Goal: Transaction & Acquisition: Subscribe to service/newsletter

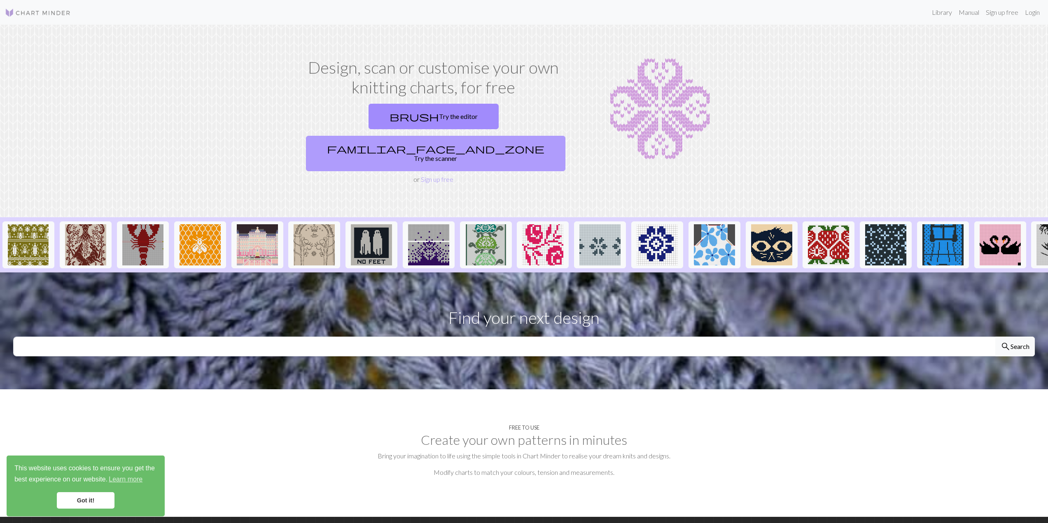
click at [512, 136] on link "familiar_face_and_zone Try the scanner" at bounding box center [435, 153] width 259 height 35
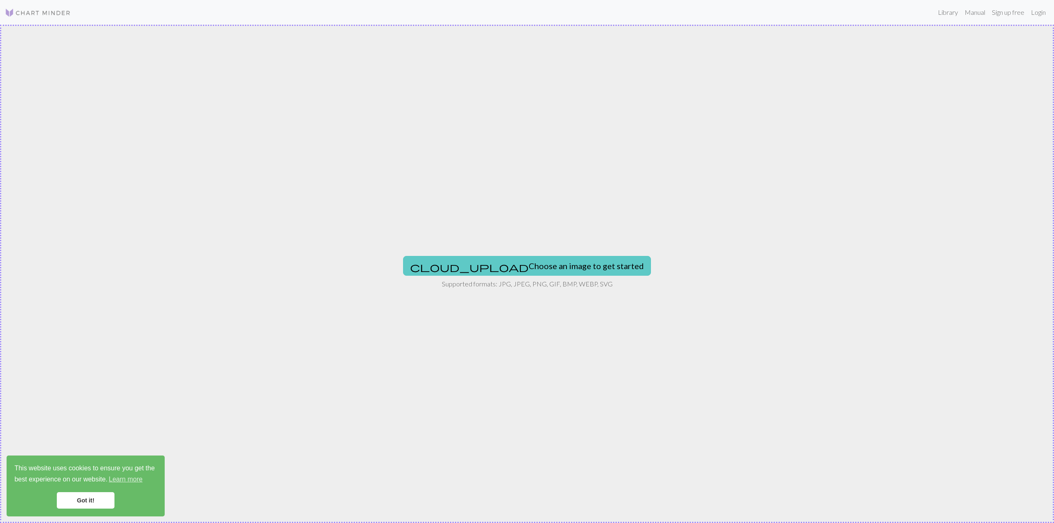
click at [550, 268] on button "cloud_upload Choose an image to get started" at bounding box center [527, 266] width 248 height 20
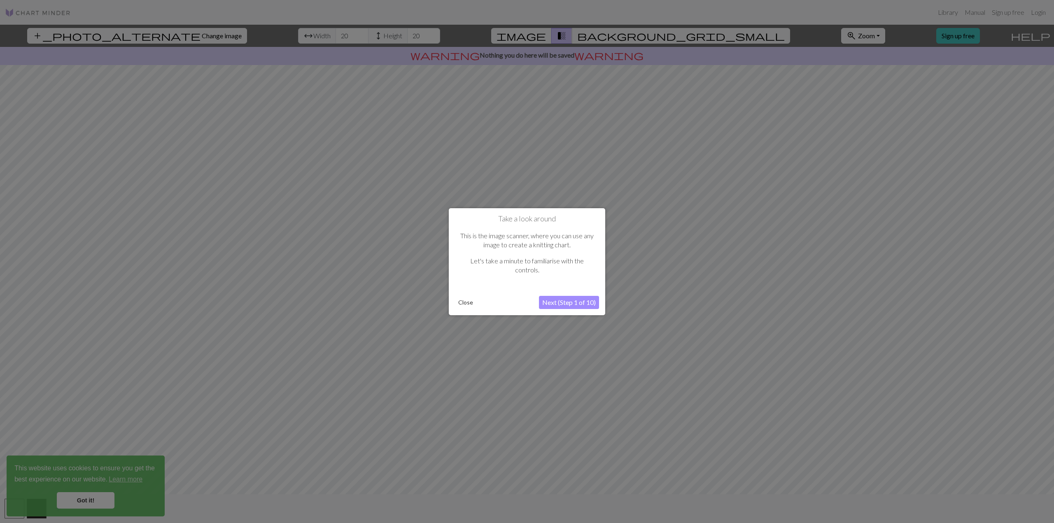
click at [578, 305] on button "Next (Step 1 of 10)" at bounding box center [569, 302] width 60 height 13
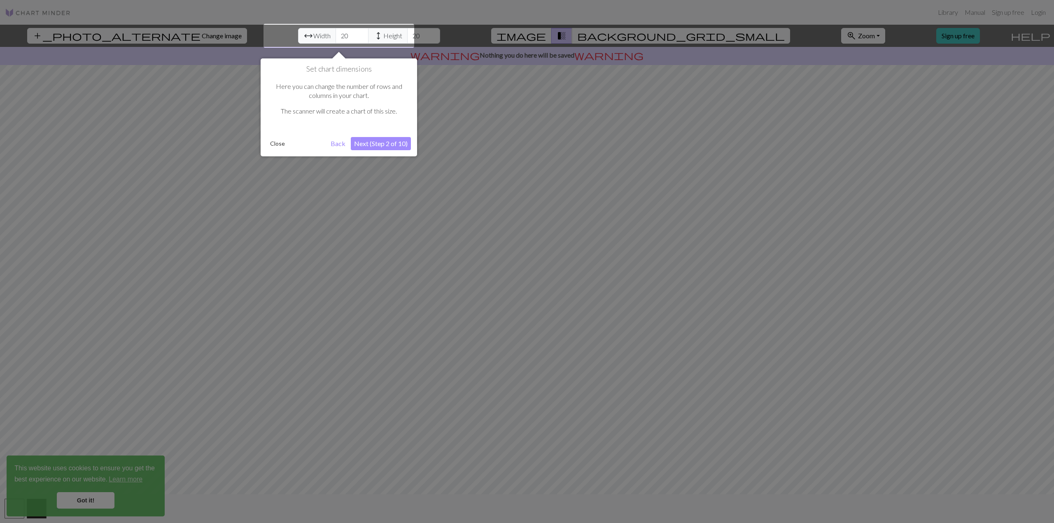
click at [396, 146] on button "Next (Step 2 of 10)" at bounding box center [381, 143] width 60 height 13
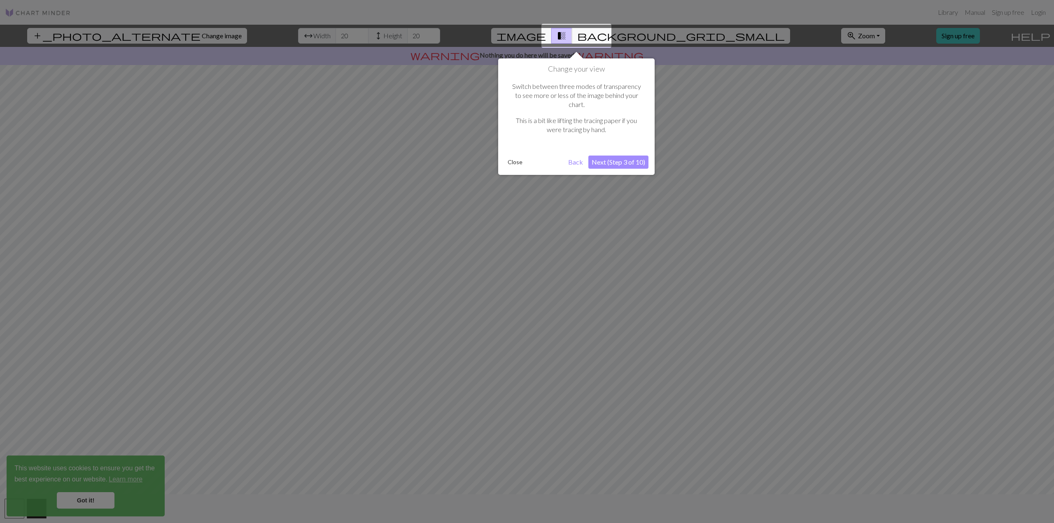
click at [634, 156] on button "Next (Step 3 of 10)" at bounding box center [618, 162] width 60 height 13
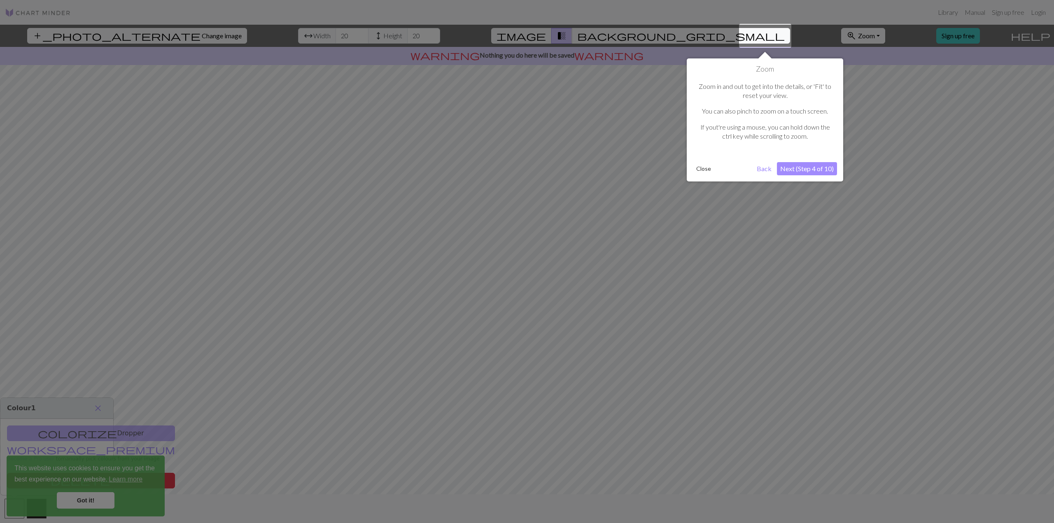
click at [807, 169] on button "Next (Step 4 of 10)" at bounding box center [807, 168] width 60 height 13
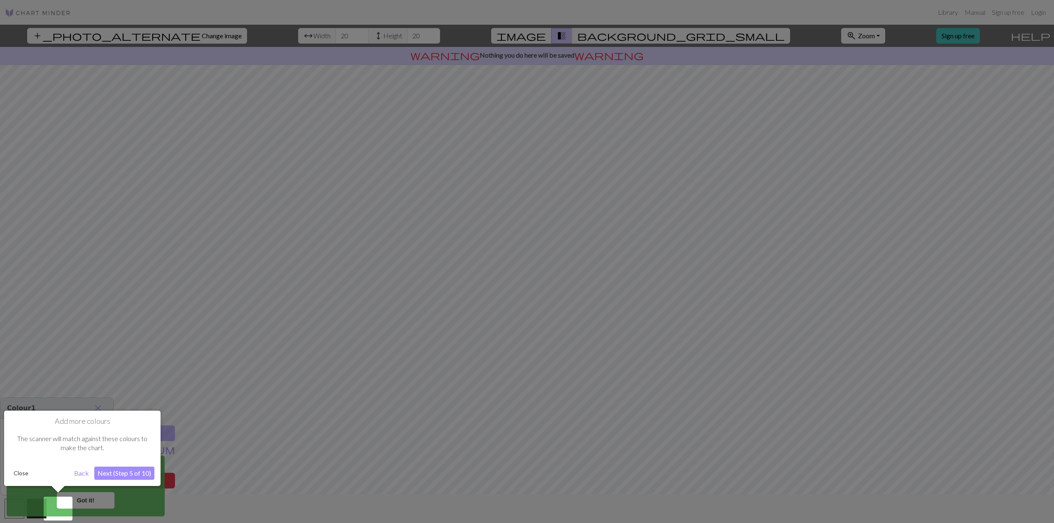
click at [143, 476] on button "Next (Step 5 of 10)" at bounding box center [124, 473] width 60 height 13
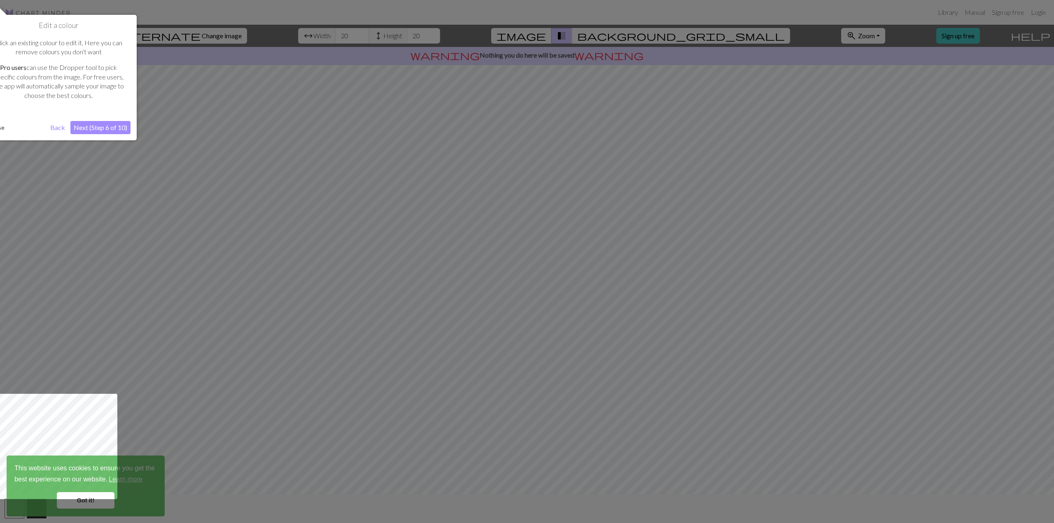
click at [113, 126] on button "Next (Step 6 of 10)" at bounding box center [100, 127] width 60 height 13
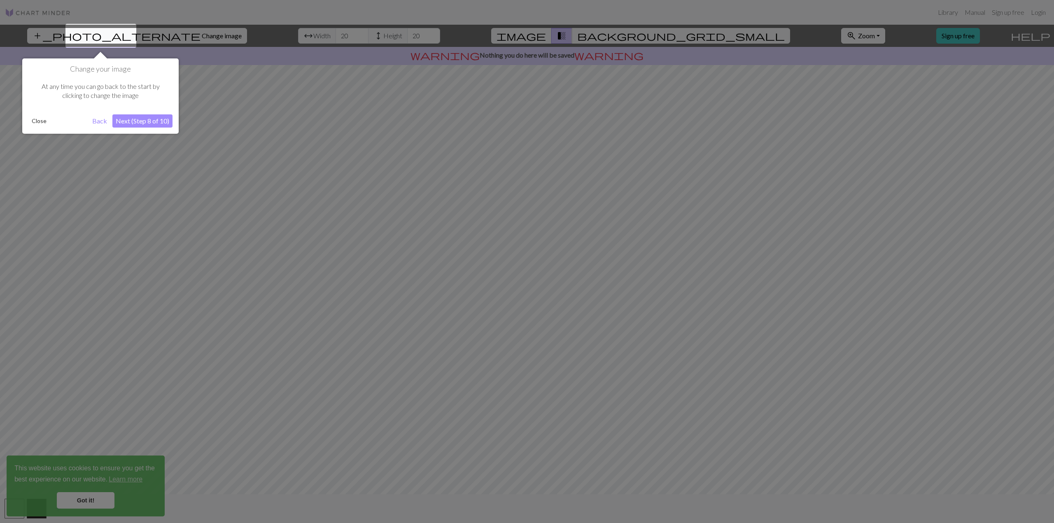
click at [150, 121] on button "Next (Step 8 of 10)" at bounding box center [142, 120] width 60 height 13
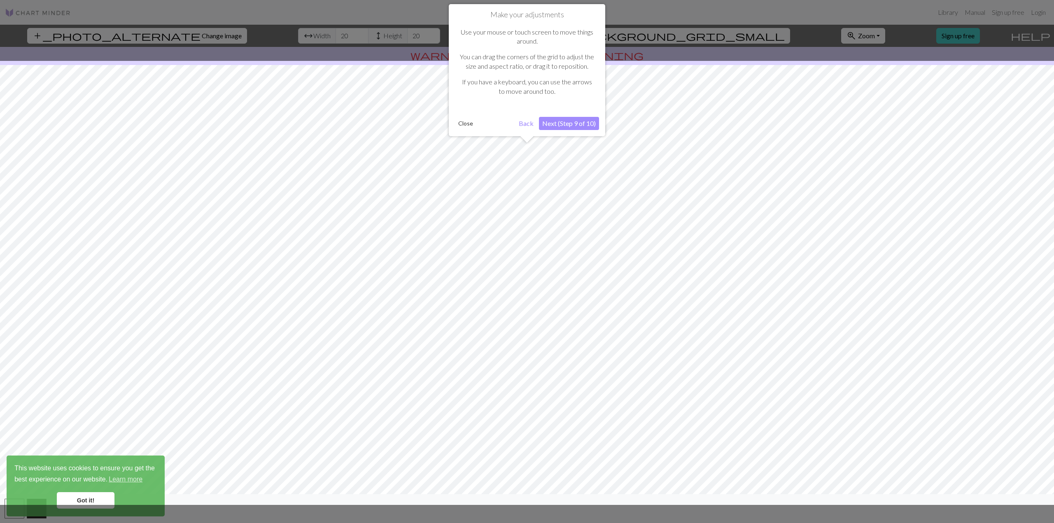
click at [583, 124] on button "Next (Step 9 of 10)" at bounding box center [569, 123] width 60 height 13
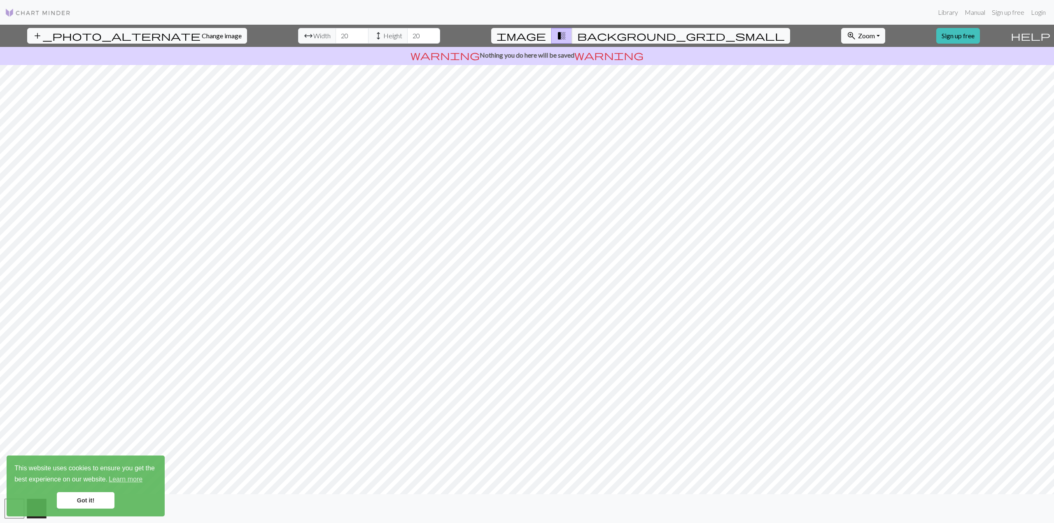
click at [90, 501] on link "Got it!" at bounding box center [86, 500] width 58 height 16
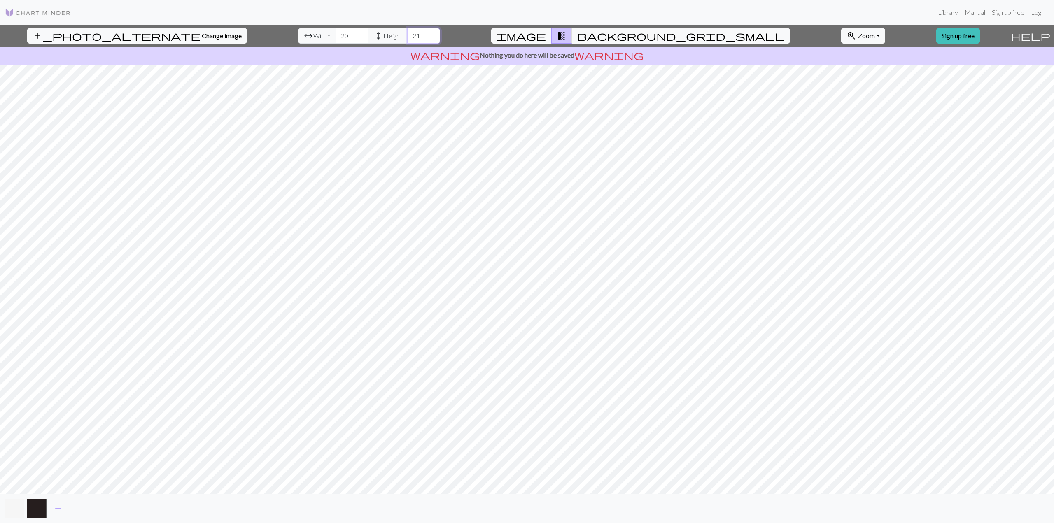
click at [407, 33] on input "21" at bounding box center [423, 36] width 33 height 16
click at [407, 33] on input "22" at bounding box center [423, 36] width 33 height 16
click at [407, 33] on input "23" at bounding box center [423, 36] width 33 height 16
click at [407, 33] on input "24" at bounding box center [423, 36] width 33 height 16
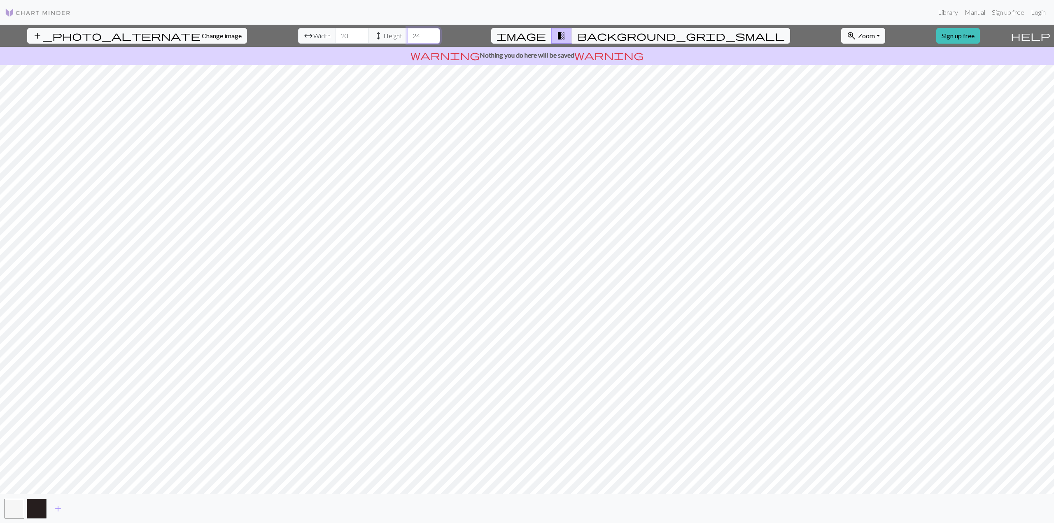
drag, startPoint x: 392, startPoint y: 33, endPoint x: 373, endPoint y: 34, distance: 19.8
click at [373, 34] on div "arrow_range Width 20 height Height 24" at bounding box center [369, 36] width 142 height 16
type input "25"
click at [336, 37] on input "20" at bounding box center [352, 36] width 33 height 16
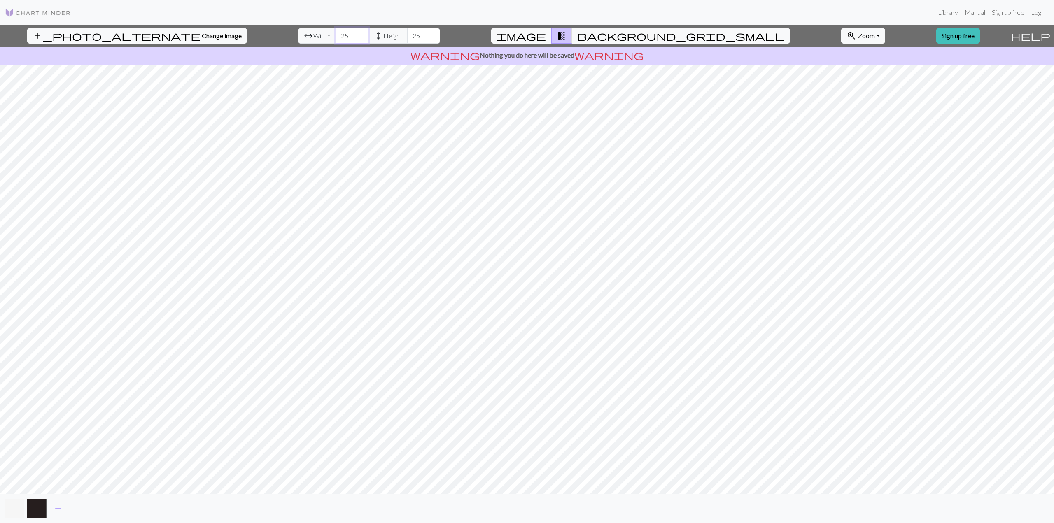
drag, startPoint x: 319, startPoint y: 36, endPoint x: 308, endPoint y: 38, distance: 11.3
click at [336, 38] on input "25" at bounding box center [352, 36] width 33 height 16
type input "40"
drag, startPoint x: 388, startPoint y: 35, endPoint x: 382, endPoint y: 36, distance: 6.2
click at [407, 36] on input "25" at bounding box center [423, 36] width 33 height 16
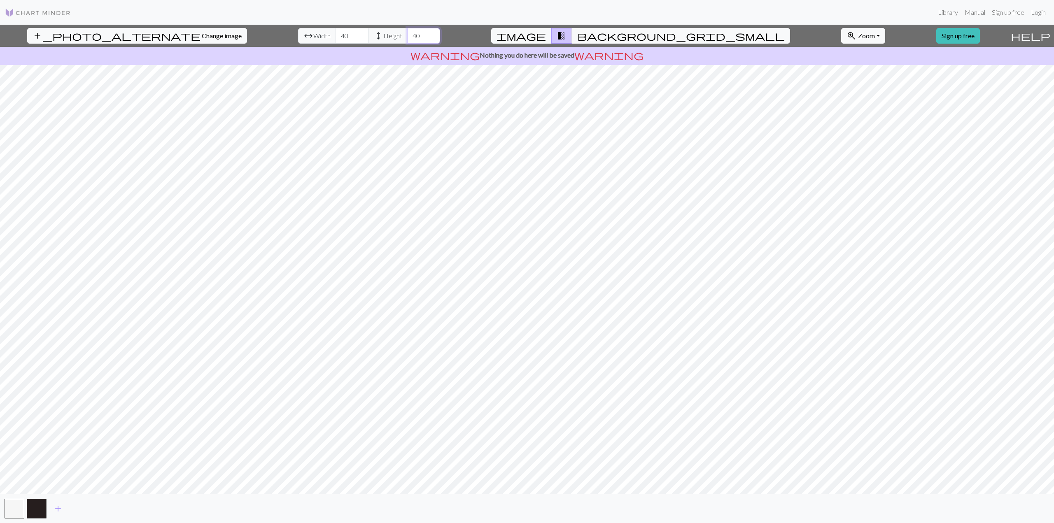
type input "40"
drag, startPoint x: 321, startPoint y: 38, endPoint x: 289, endPoint y: 39, distance: 32.1
click at [298, 39] on div "arrow_range Width 40 height Height 40" at bounding box center [369, 36] width 142 height 16
type input "60"
drag, startPoint x: 389, startPoint y: 35, endPoint x: 346, endPoint y: 42, distance: 44.3
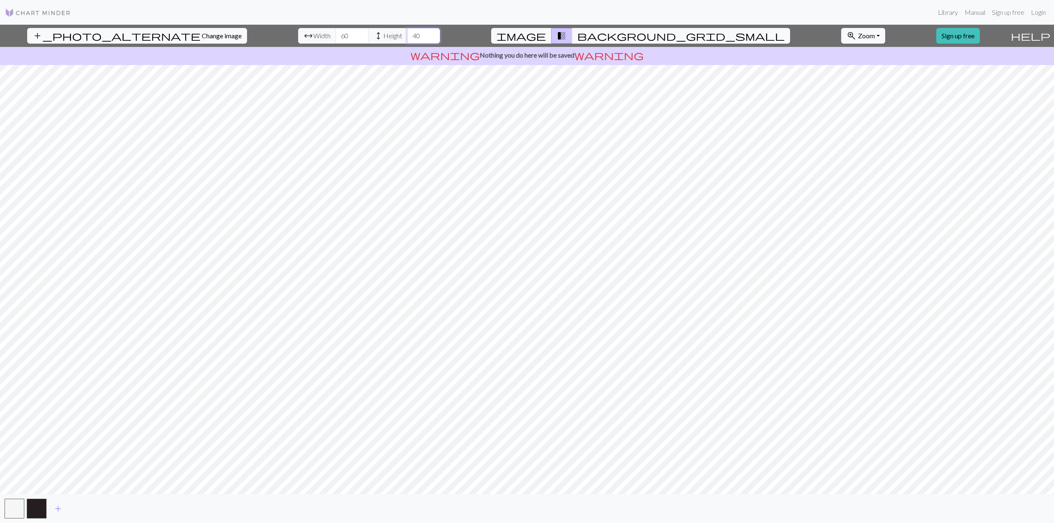
click at [346, 42] on div "arrow_range Width 60 height Height 40" at bounding box center [369, 36] width 142 height 16
type input "60"
click at [597, 35] on span "background_grid_small" at bounding box center [681, 36] width 208 height 12
click at [571, 33] on button "transition_fade" at bounding box center [561, 36] width 21 height 16
click at [36, 507] on button "button" at bounding box center [37, 509] width 20 height 20
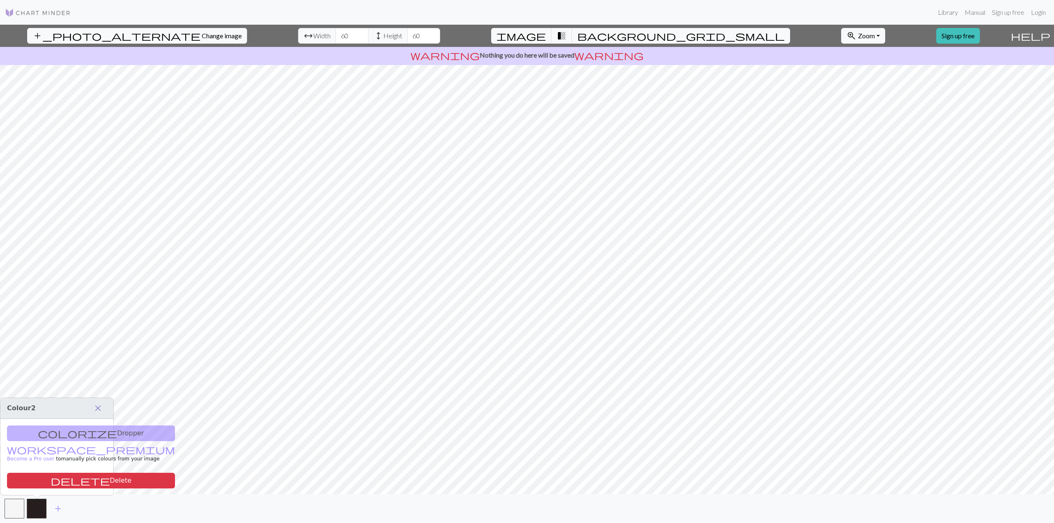
click at [105, 410] on button "close" at bounding box center [97, 408] width 17 height 14
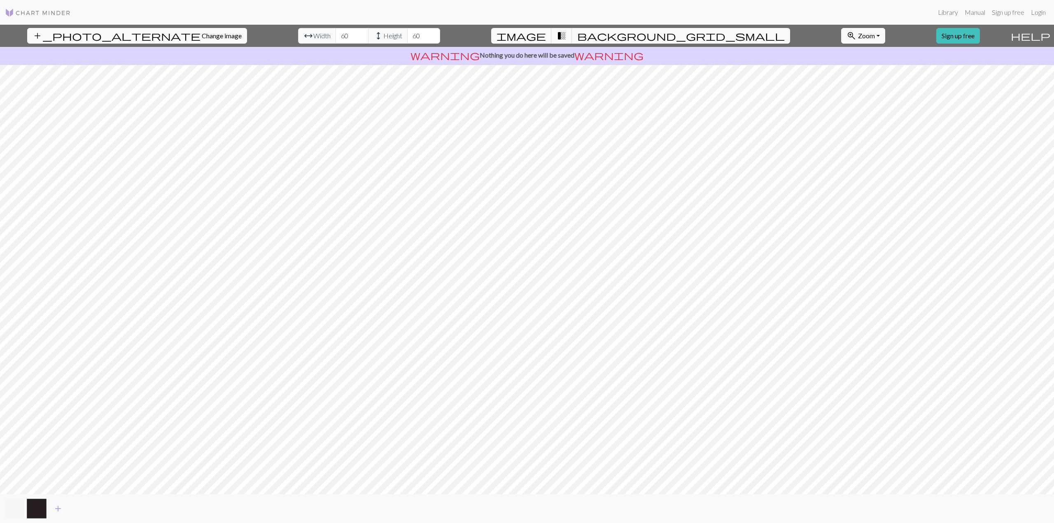
click at [11, 505] on button "button" at bounding box center [15, 509] width 20 height 20
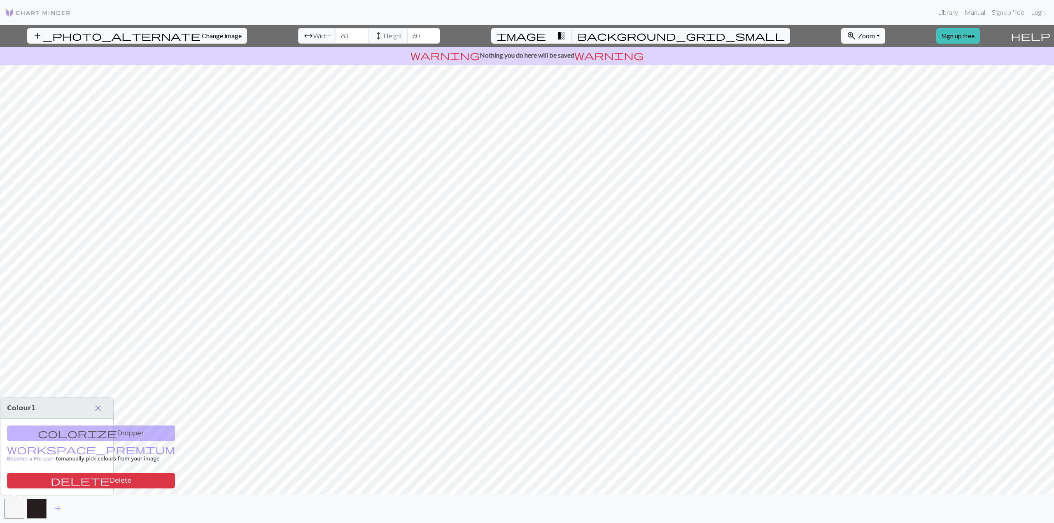
click at [97, 407] on span "close" at bounding box center [98, 409] width 10 height 12
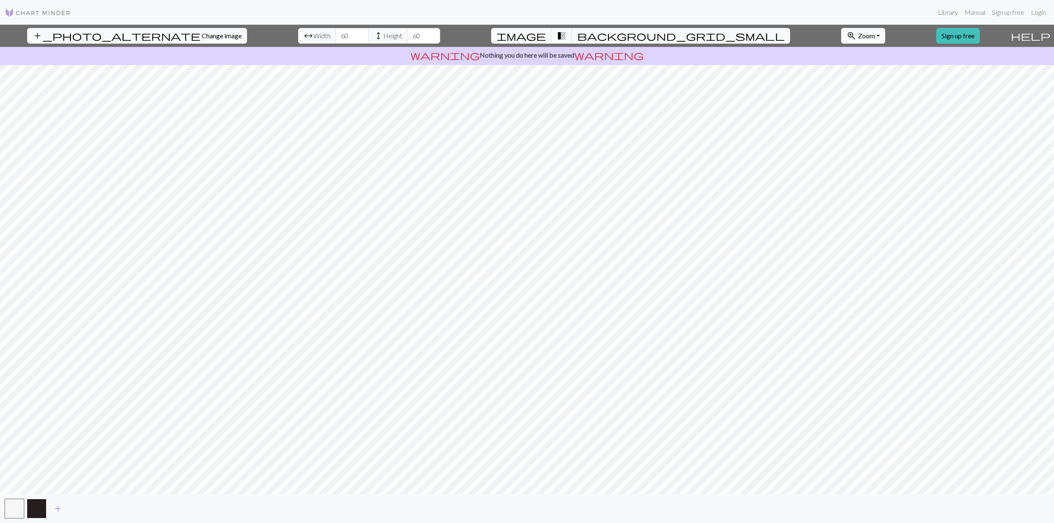
click at [41, 506] on button "button" at bounding box center [37, 509] width 20 height 20
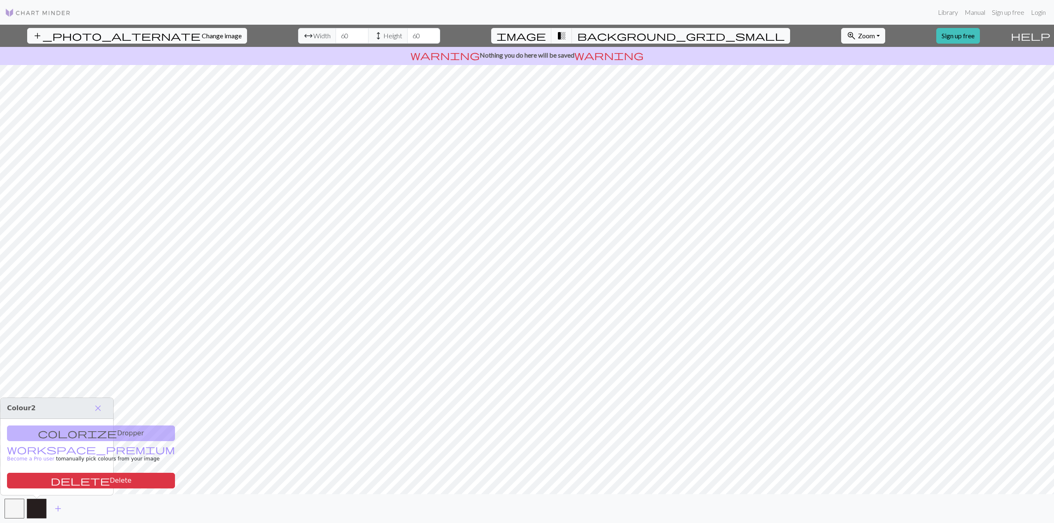
click at [58, 438] on div "colorize Dropper workspace_premium Become a Pro user to manually pick colours f…" at bounding box center [56, 457] width 113 height 76
click at [105, 409] on button "close" at bounding box center [97, 408] width 17 height 14
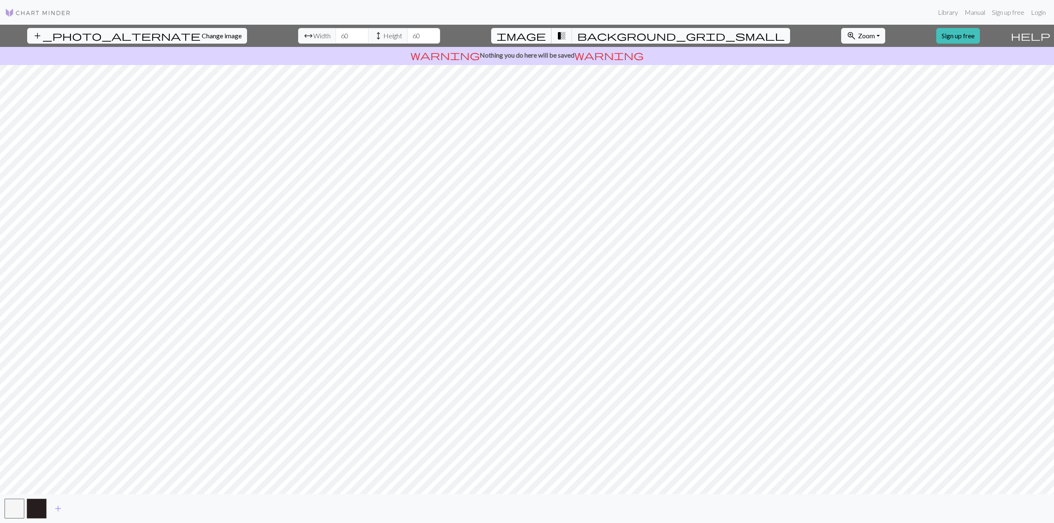
click at [546, 32] on span "image" at bounding box center [521, 36] width 49 height 12
click at [567, 33] on span "transition_fade" at bounding box center [562, 36] width 10 height 12
click at [593, 33] on span "background_grid_small" at bounding box center [681, 36] width 208 height 12
click at [567, 35] on span "transition_fade" at bounding box center [562, 36] width 10 height 12
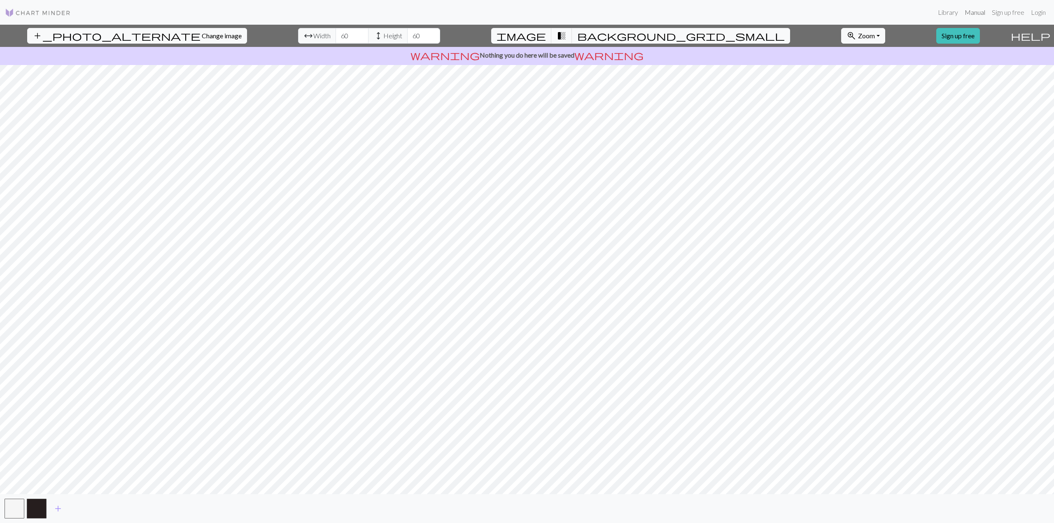
click at [972, 12] on link "Manual" at bounding box center [974, 12] width 27 height 16
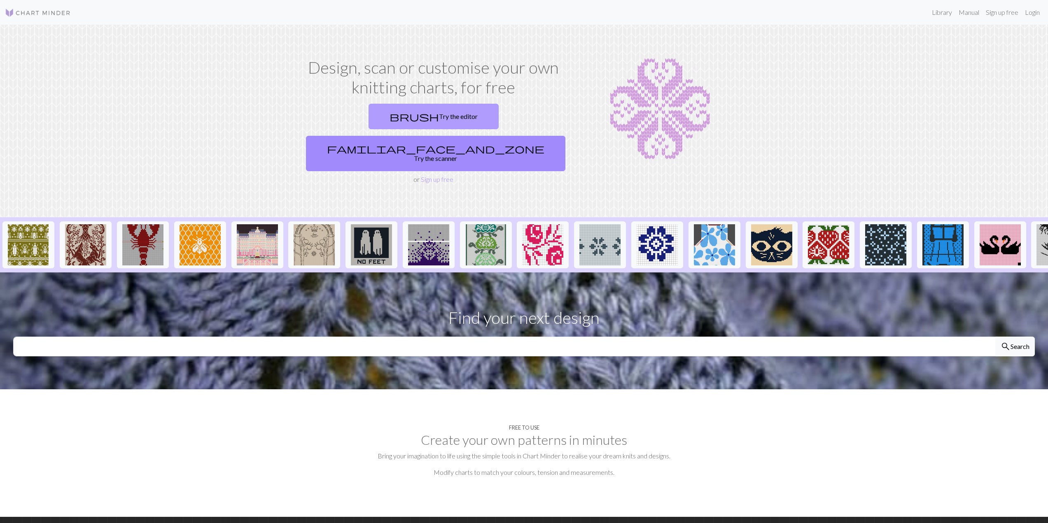
click at [389, 120] on span "brush" at bounding box center [413, 117] width 49 height 12
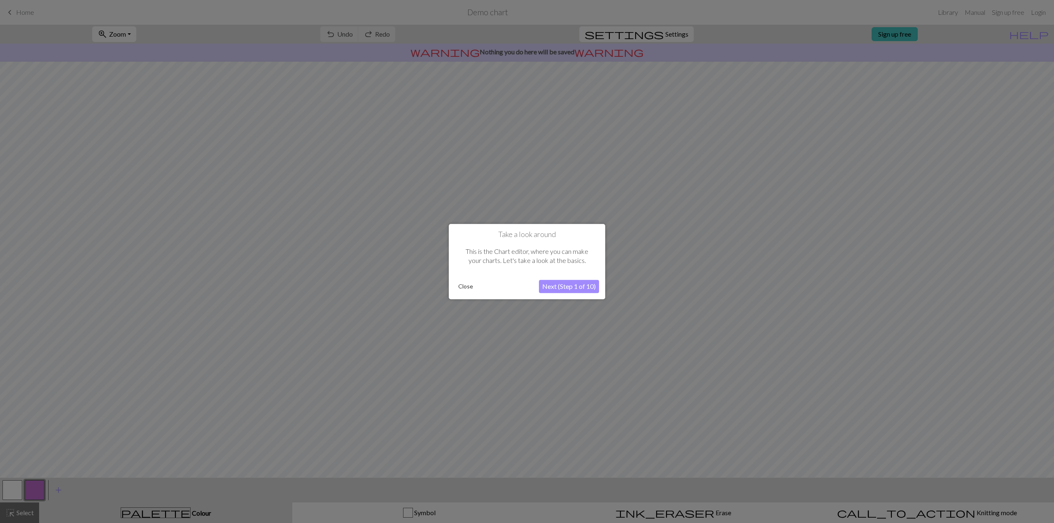
click at [581, 289] on button "Next (Step 1 of 10)" at bounding box center [569, 286] width 60 height 13
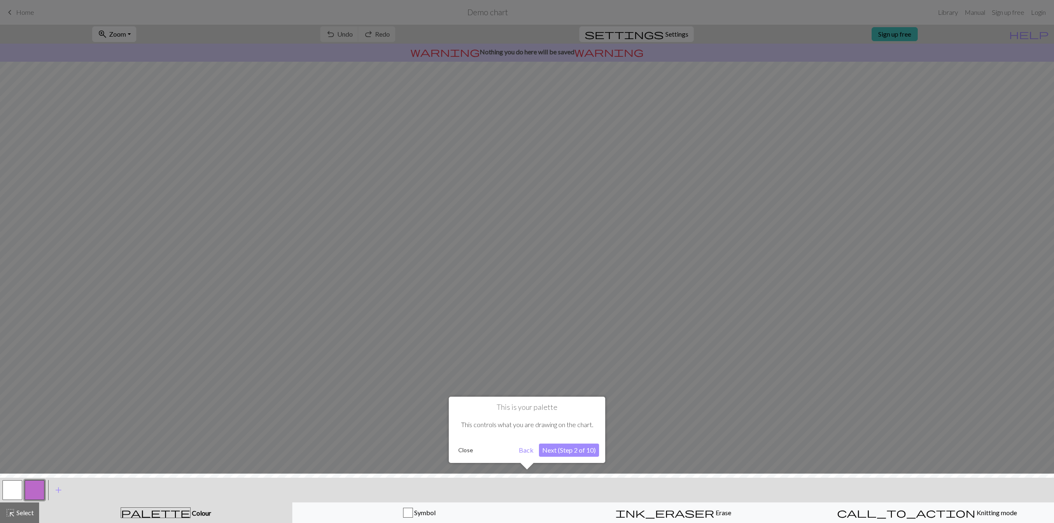
click at [572, 451] on button "Next (Step 2 of 10)" at bounding box center [569, 450] width 60 height 13
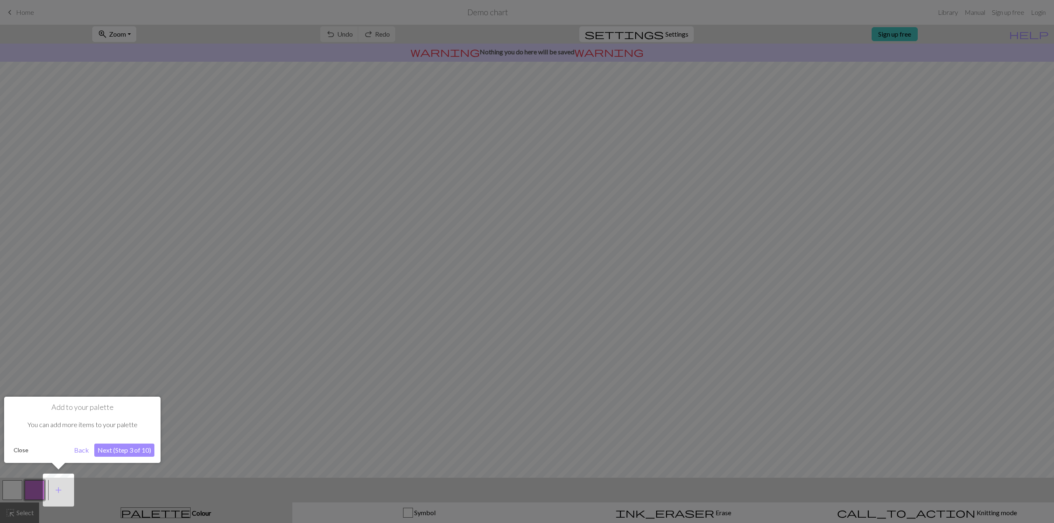
click at [111, 449] on button "Next (Step 3 of 10)" at bounding box center [124, 450] width 60 height 13
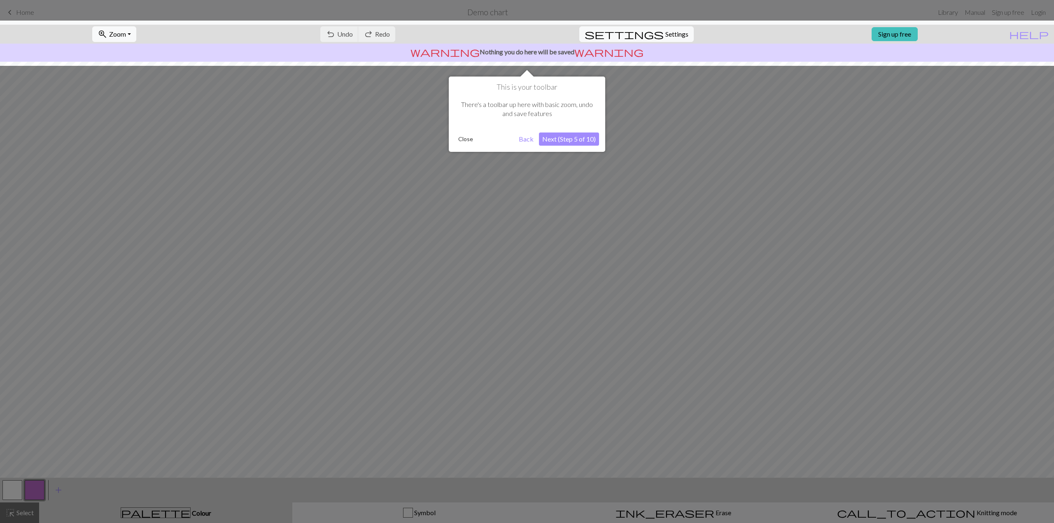
click at [565, 138] on button "Next (Step 5 of 10)" at bounding box center [569, 139] width 60 height 13
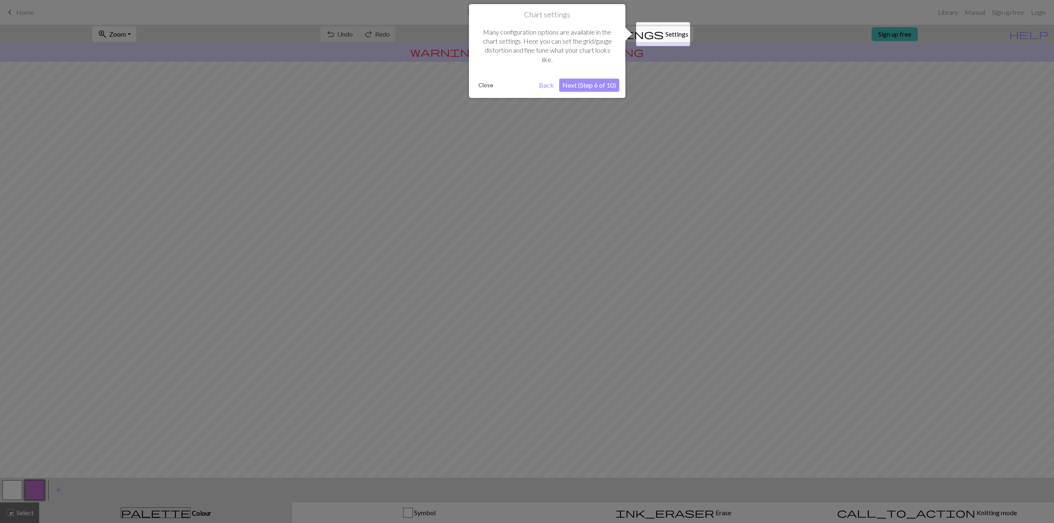
click at [602, 86] on button "Next (Step 6 of 10)" at bounding box center [589, 85] width 60 height 13
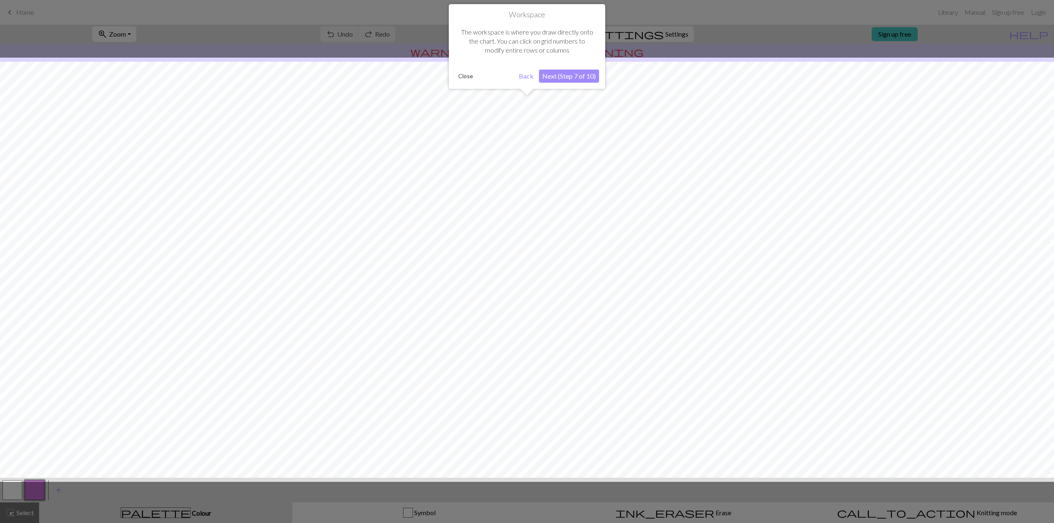
click at [572, 81] on button "Next (Step 7 of 10)" at bounding box center [569, 76] width 60 height 13
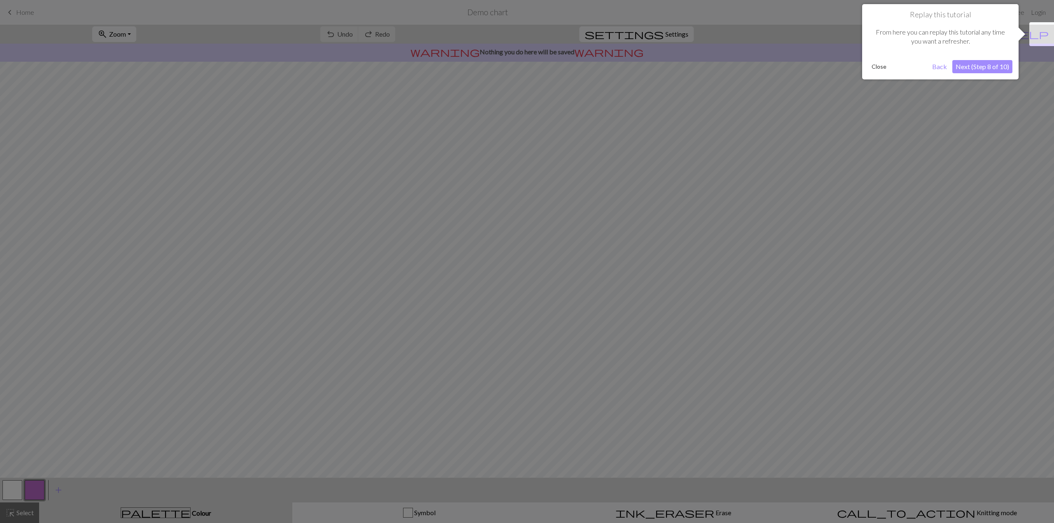
click at [980, 70] on button "Next (Step 8 of 10)" at bounding box center [982, 66] width 60 height 13
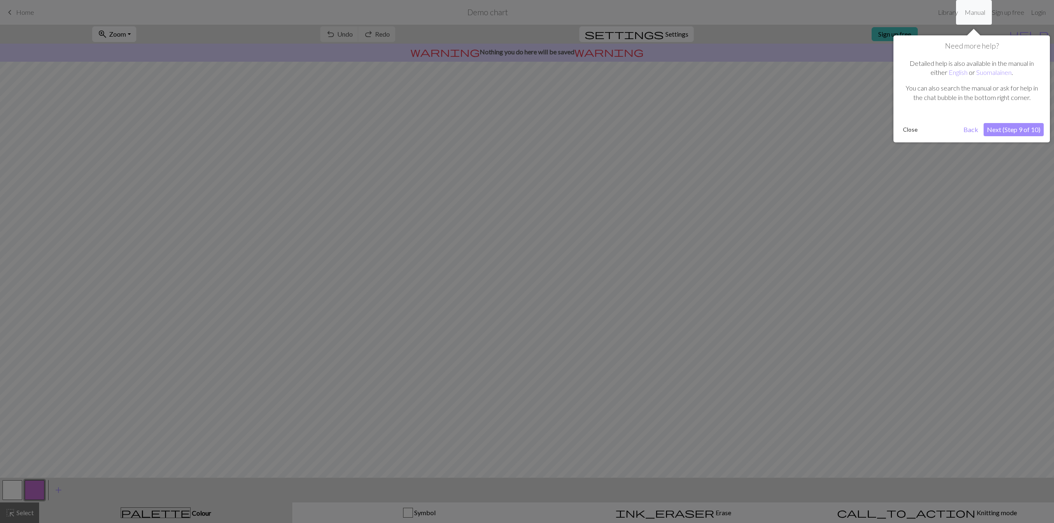
click at [1019, 131] on button "Next (Step 9 of 10)" at bounding box center [1014, 129] width 60 height 13
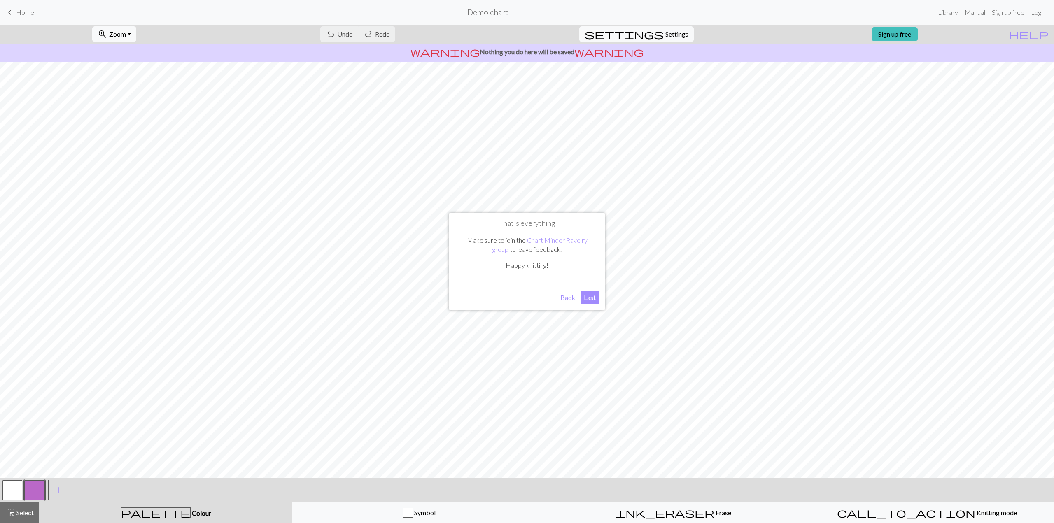
click at [592, 301] on button "Last" at bounding box center [590, 297] width 19 height 13
click at [670, 34] on span "Settings" at bounding box center [676, 34] width 23 height 10
select select "aran"
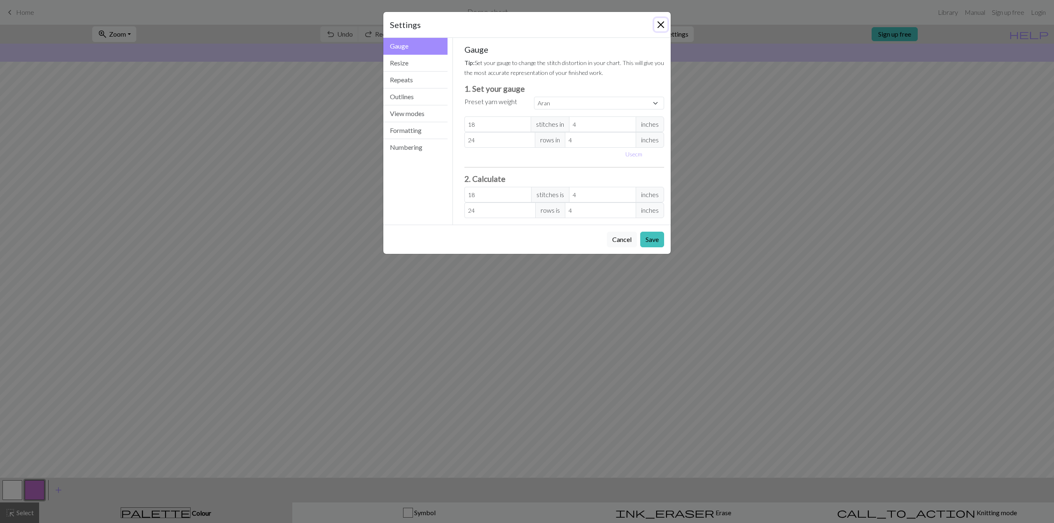
click at [661, 25] on button "Close" at bounding box center [660, 24] width 13 height 13
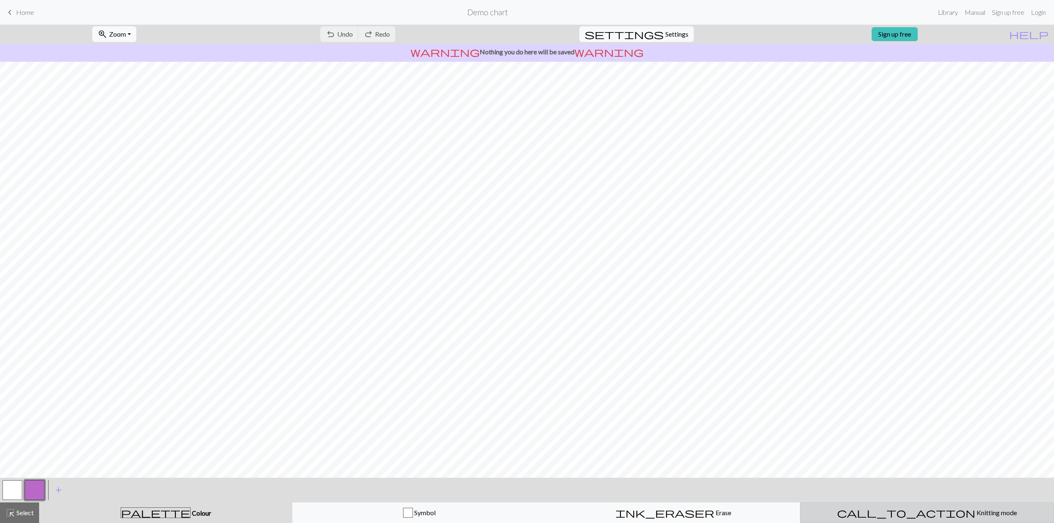
click at [975, 510] on span "Knitting mode" at bounding box center [996, 513] width 42 height 8
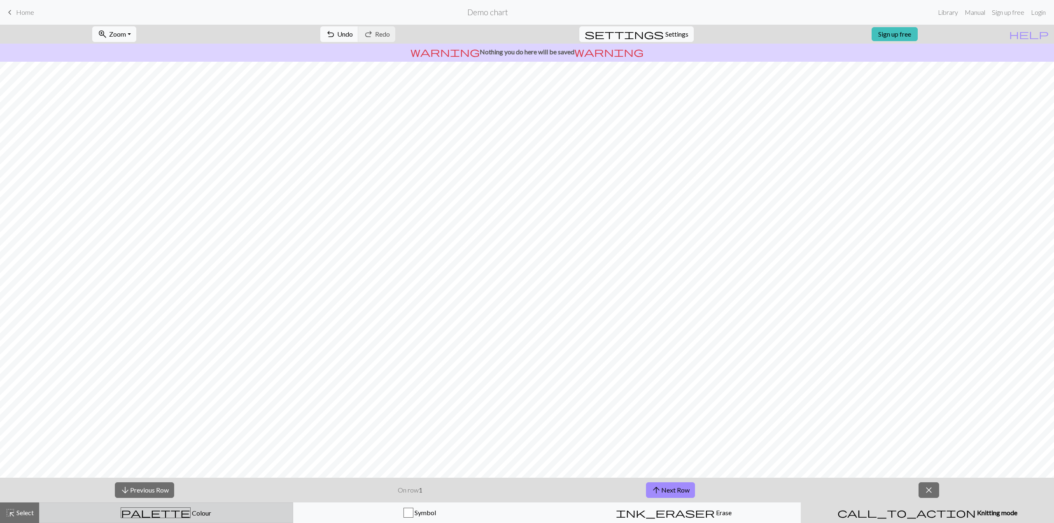
click at [180, 517] on div "palette Colour Colour" at bounding box center [165, 513] width 243 height 11
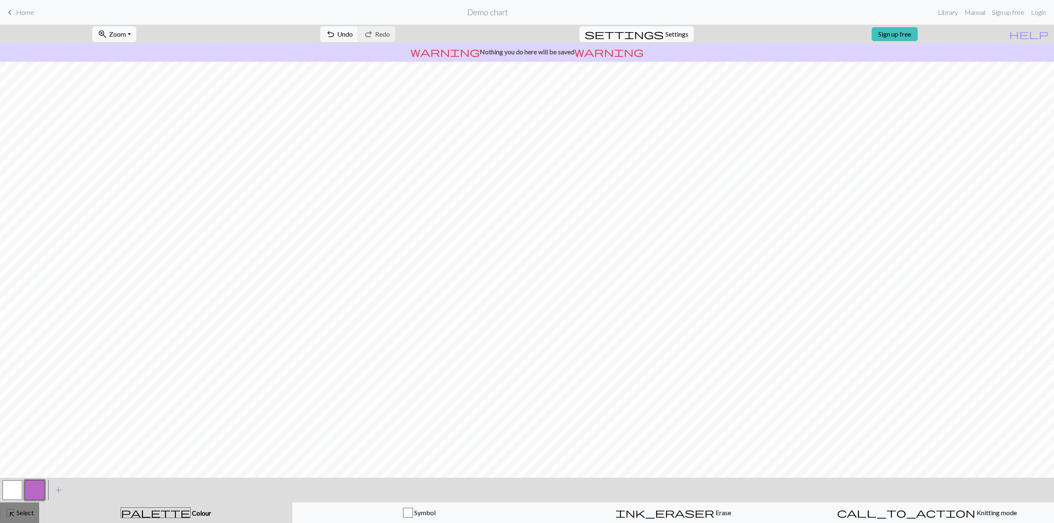
click at [9, 515] on span "highlight_alt" at bounding box center [10, 513] width 10 height 12
click at [95, 513] on div "palette Colour Colour" at bounding box center [165, 513] width 243 height 11
click at [396, 509] on div "Symbol" at bounding box center [419, 513] width 243 height 10
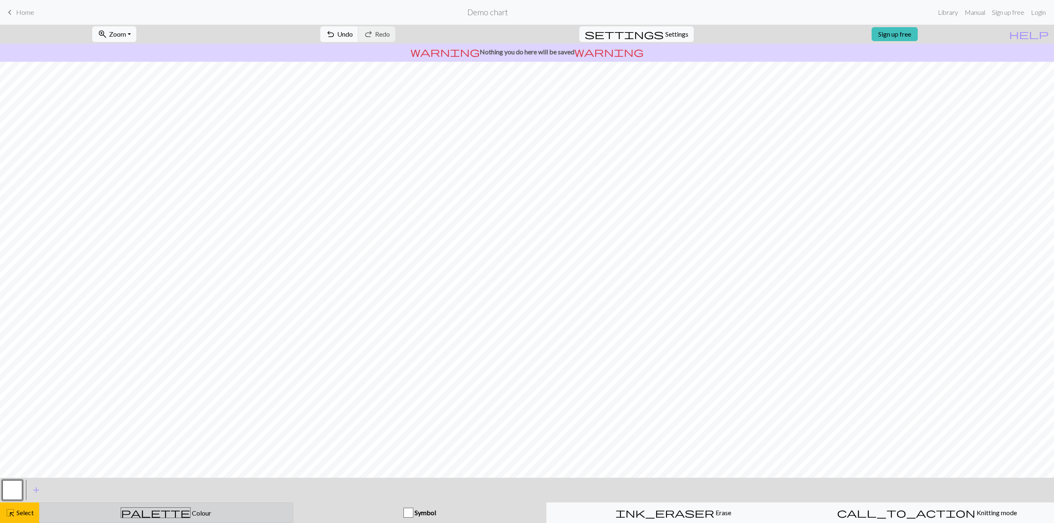
click at [221, 513] on div "palette Colour Colour" at bounding box center [165, 513] width 243 height 11
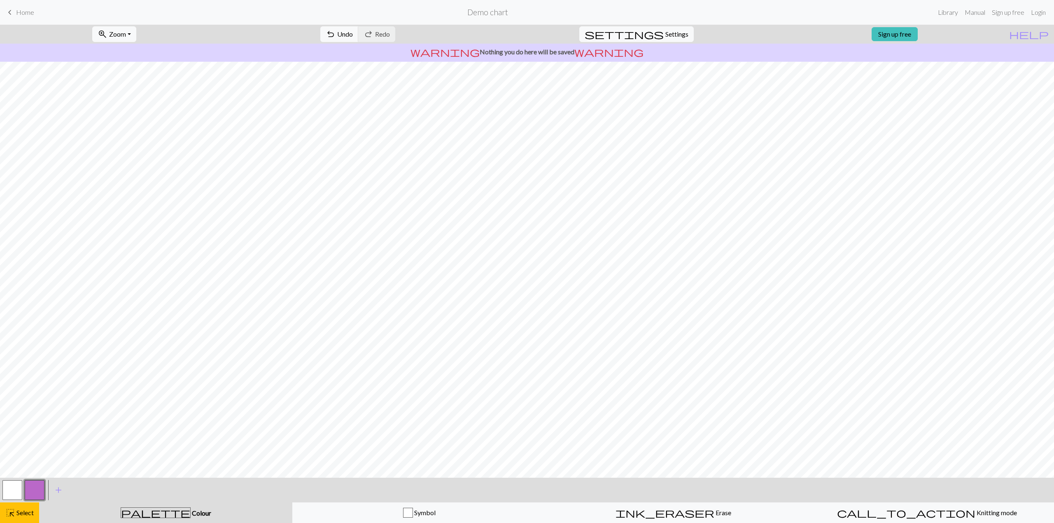
click at [487, 17] on form "Demo chart" at bounding box center [488, 12] width 894 height 16
click at [493, 14] on h2 "Demo chart" at bounding box center [487, 11] width 41 height 9
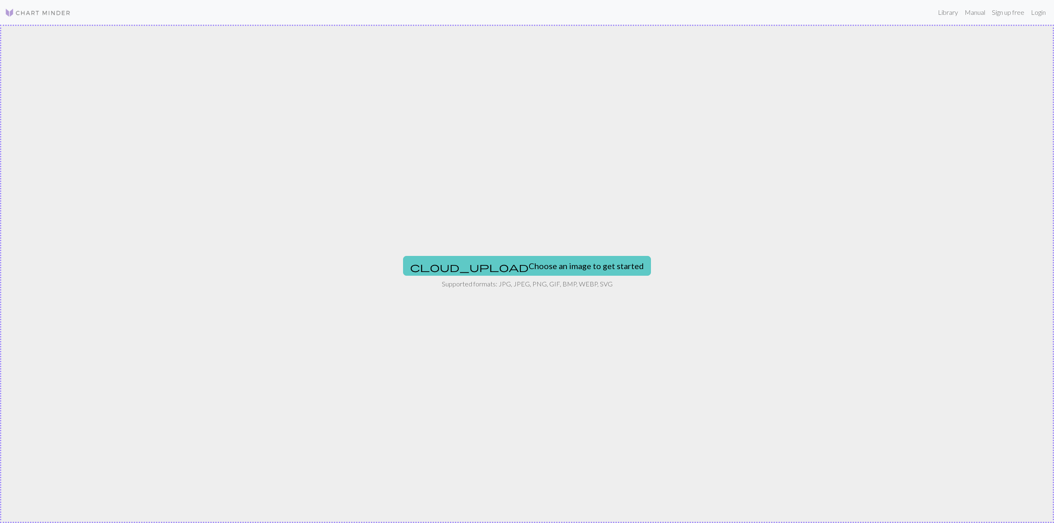
click at [478, 268] on button "cloud_upload Choose an image to get started" at bounding box center [527, 266] width 248 height 20
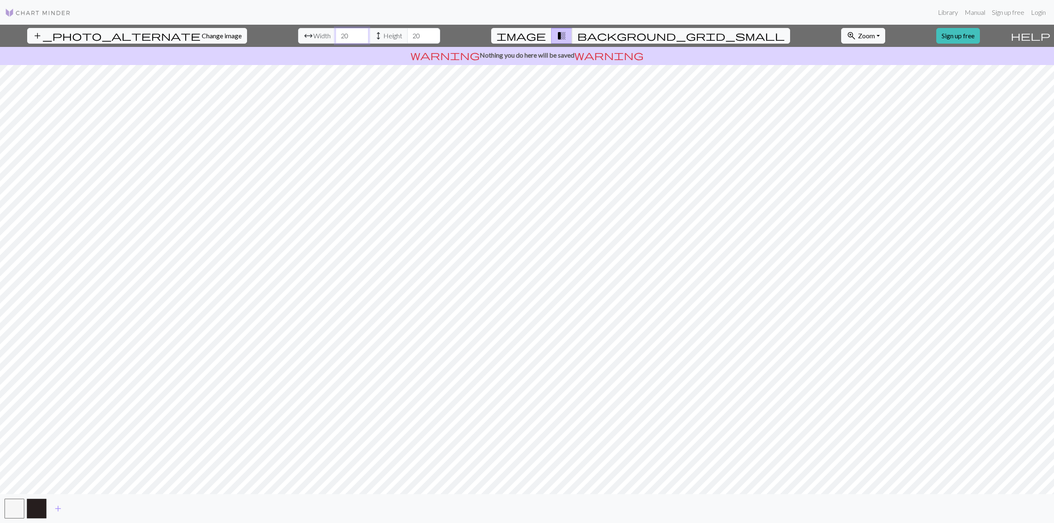
drag, startPoint x: 324, startPoint y: 34, endPoint x: 310, endPoint y: 37, distance: 14.7
click at [336, 37] on input "20" at bounding box center [352, 36] width 33 height 16
type input "50"
drag, startPoint x: 384, startPoint y: 33, endPoint x: 377, endPoint y: 33, distance: 7.4
click at [407, 33] on input "20" at bounding box center [423, 36] width 33 height 16
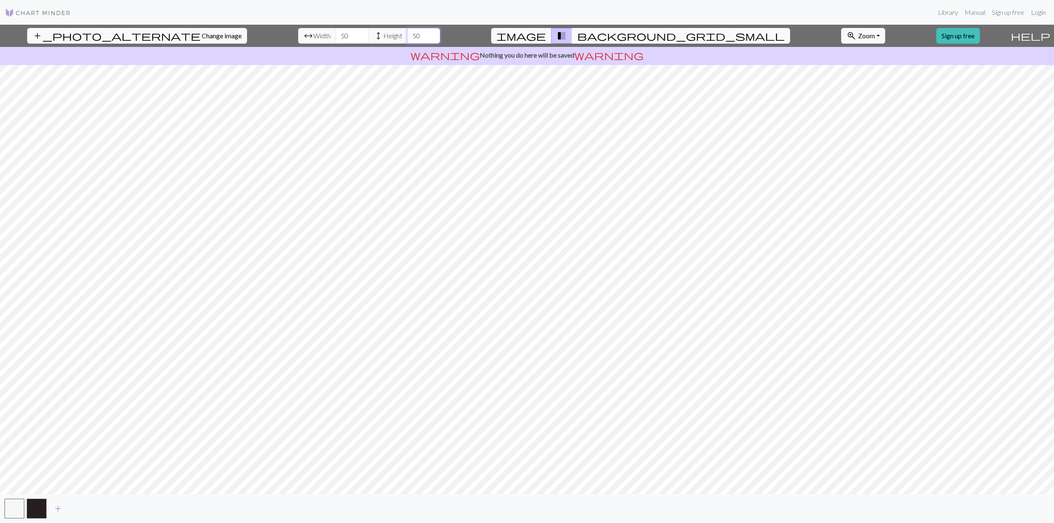
type input "50"
click at [596, 38] on span "background_grid_small" at bounding box center [681, 36] width 208 height 12
click at [596, 36] on span "background_grid_small" at bounding box center [681, 36] width 208 height 12
click at [567, 32] on span "transition_fade" at bounding box center [562, 36] width 10 height 12
click at [546, 32] on span "image" at bounding box center [521, 36] width 49 height 12
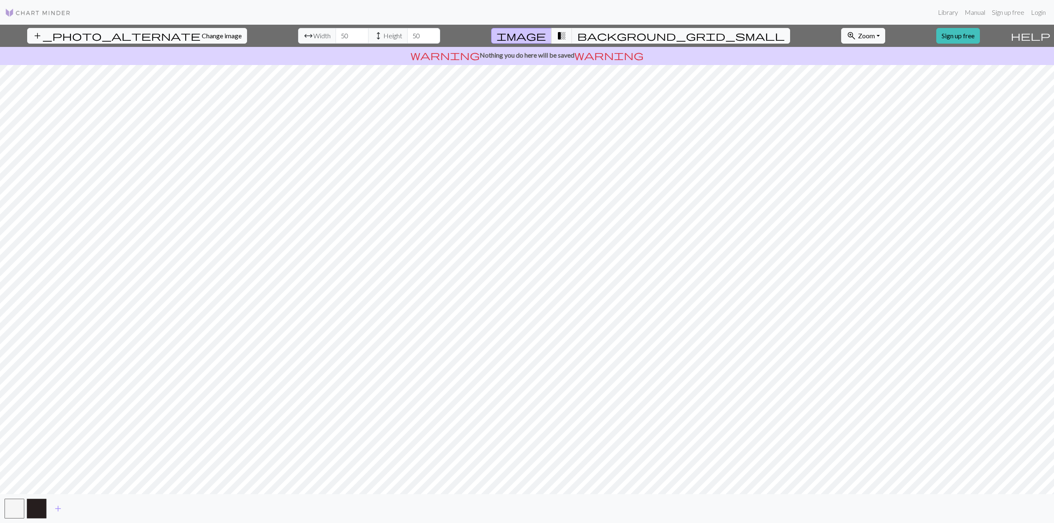
click at [546, 32] on span "image" at bounding box center [521, 36] width 49 height 12
click at [596, 32] on span "background_grid_small" at bounding box center [681, 36] width 208 height 12
click at [552, 33] on button "image" at bounding box center [521, 36] width 61 height 16
click at [604, 35] on button "background_grid_small" at bounding box center [681, 36] width 218 height 16
drag, startPoint x: 322, startPoint y: 36, endPoint x: 277, endPoint y: 37, distance: 44.9
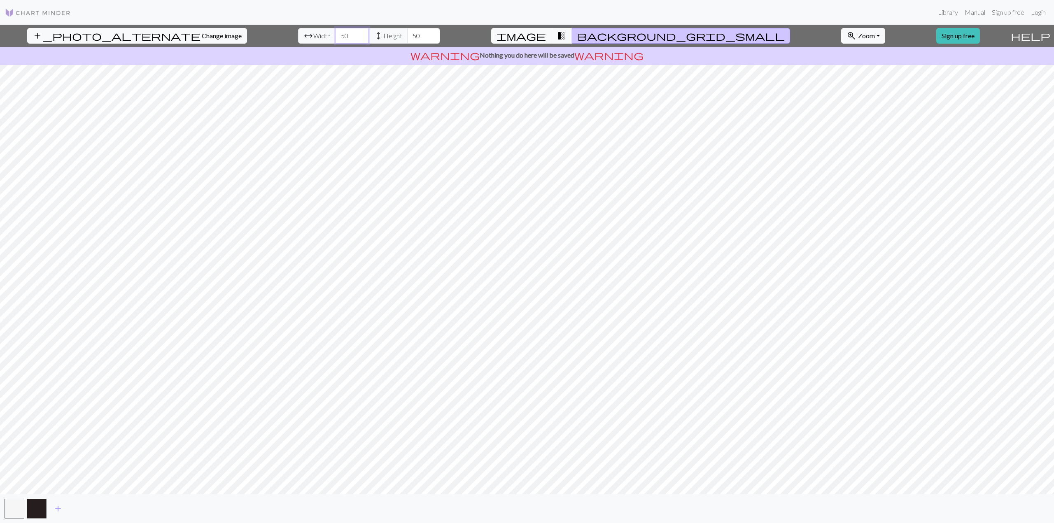
click at [298, 37] on div "arrow_range Width 50 height Height 50" at bounding box center [369, 36] width 142 height 16
type input "60"
drag, startPoint x: 394, startPoint y: 37, endPoint x: 354, endPoint y: 40, distance: 39.6
click at [354, 40] on div "arrow_range Width 60 height Height 50" at bounding box center [369, 36] width 142 height 16
type input "64"
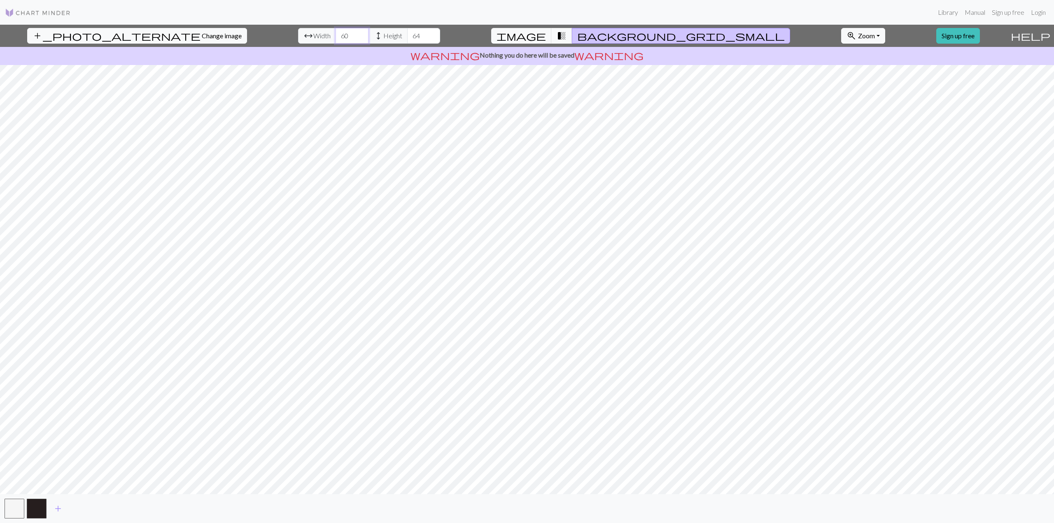
click at [336, 40] on input "60" at bounding box center [352, 36] width 33 height 16
type input "64"
click at [567, 39] on span "transition_fade" at bounding box center [562, 36] width 10 height 12
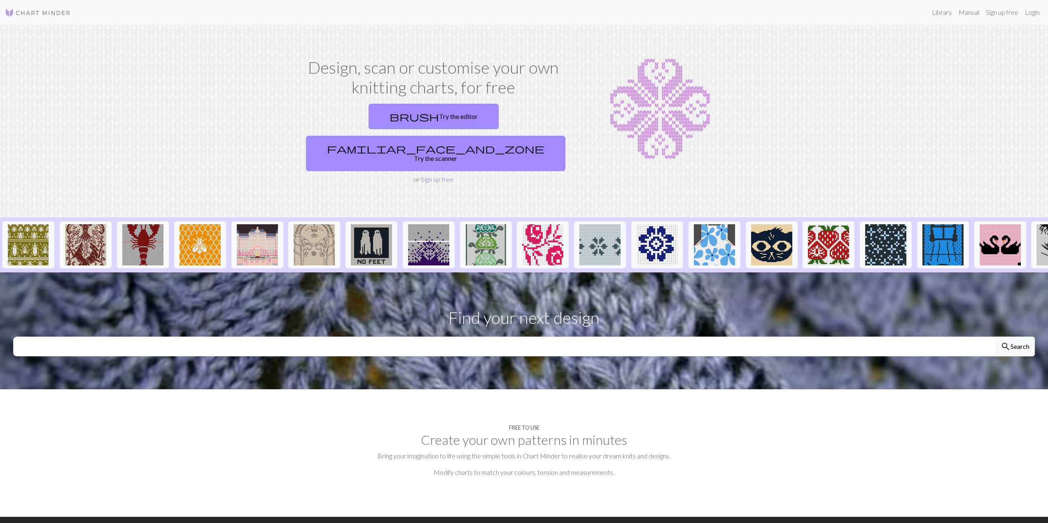
click at [447, 175] on link "Sign up free" at bounding box center [437, 179] width 33 height 8
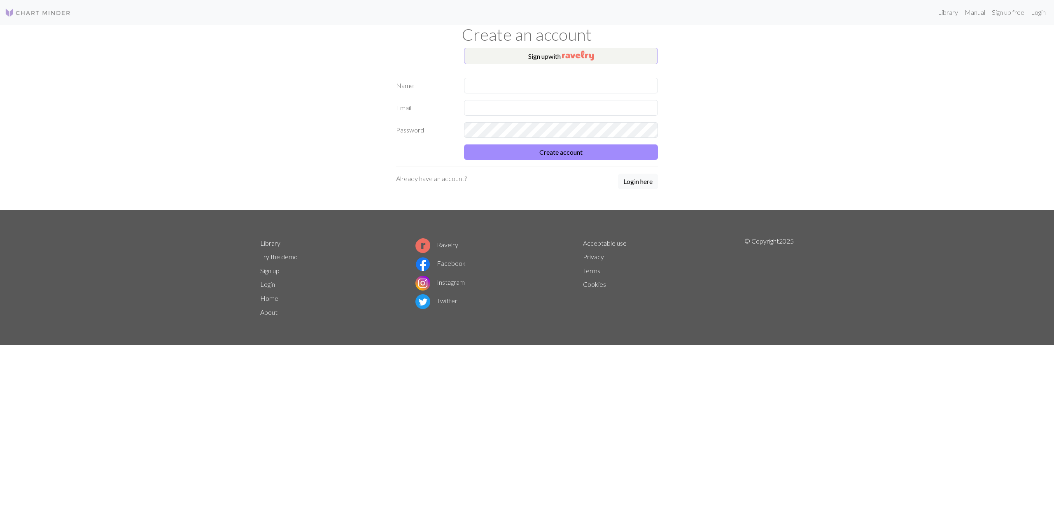
drag, startPoint x: 769, startPoint y: 114, endPoint x: 774, endPoint y: 120, distance: 8.0
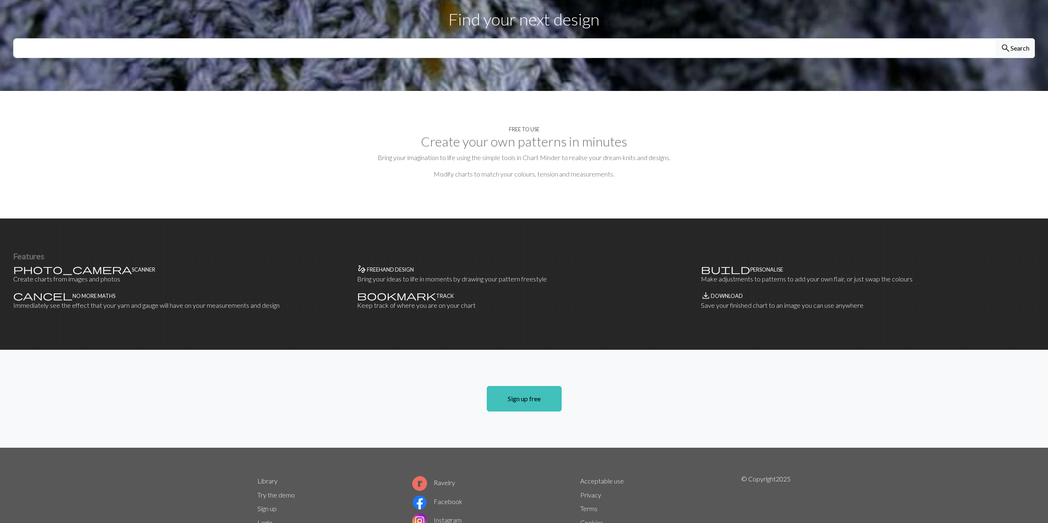
scroll to position [341, 0]
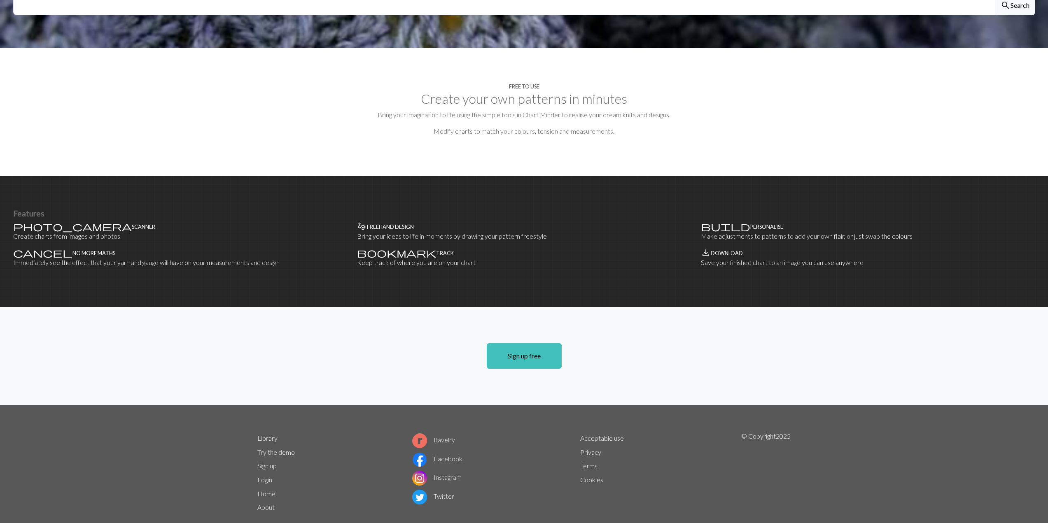
click at [271, 504] on link "About" at bounding box center [265, 508] width 17 height 8
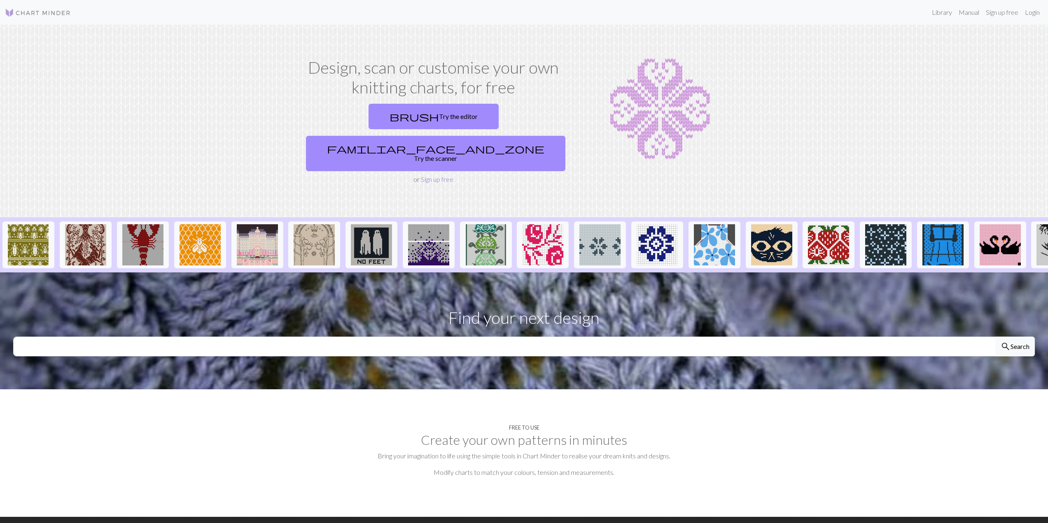
click at [448, 175] on link "Sign up free" at bounding box center [437, 179] width 33 height 8
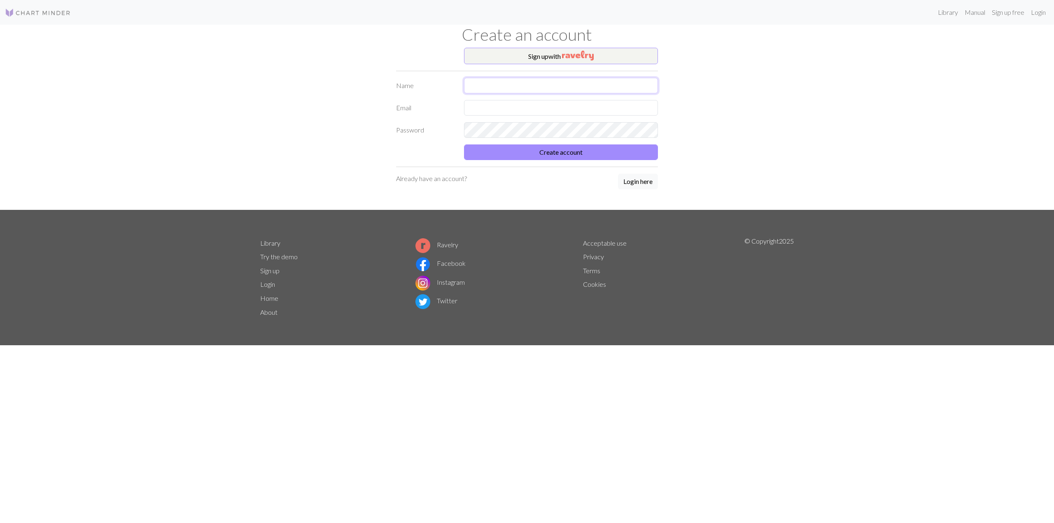
click at [493, 86] on input "text" at bounding box center [561, 86] width 194 height 16
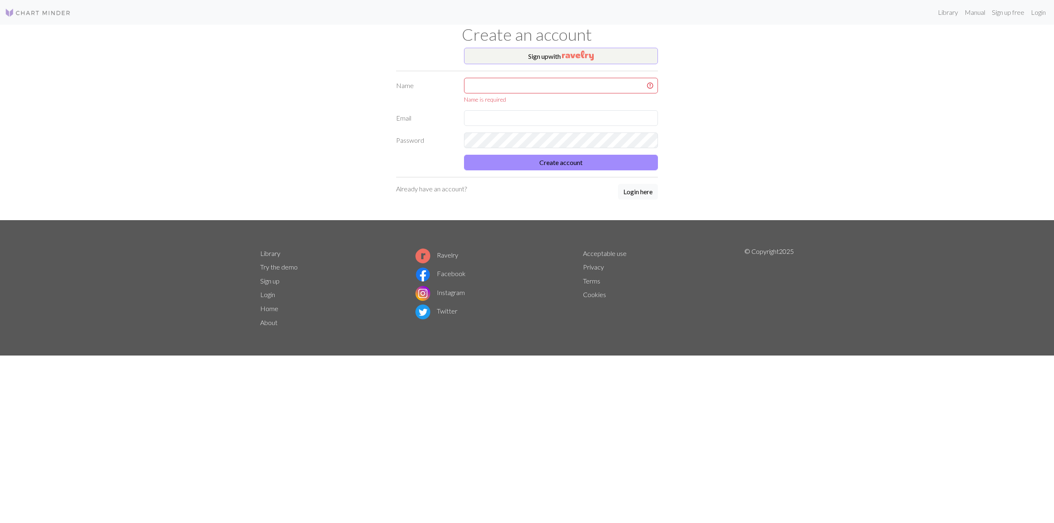
click at [450, 95] on form "Name Name is required Email Password Create account" at bounding box center [527, 124] width 262 height 93
click at [480, 119] on input "text" at bounding box center [561, 118] width 194 height 16
type input "moxaran92@web.de"
click at [513, 85] on input "text" at bounding box center [561, 86] width 194 height 16
type input "Moxa"
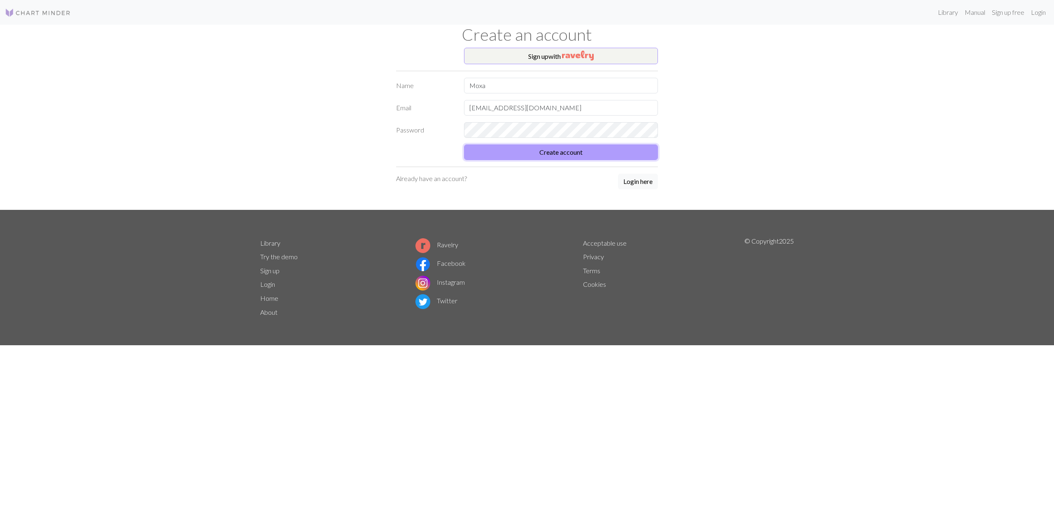
click at [534, 152] on button "Create account" at bounding box center [561, 153] width 194 height 16
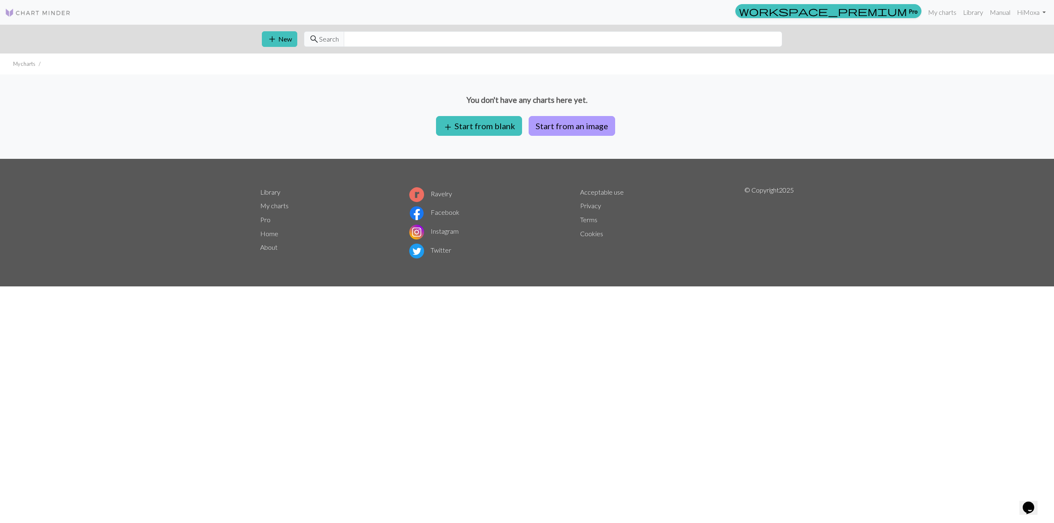
click at [578, 130] on button "Start from an image" at bounding box center [572, 126] width 86 height 20
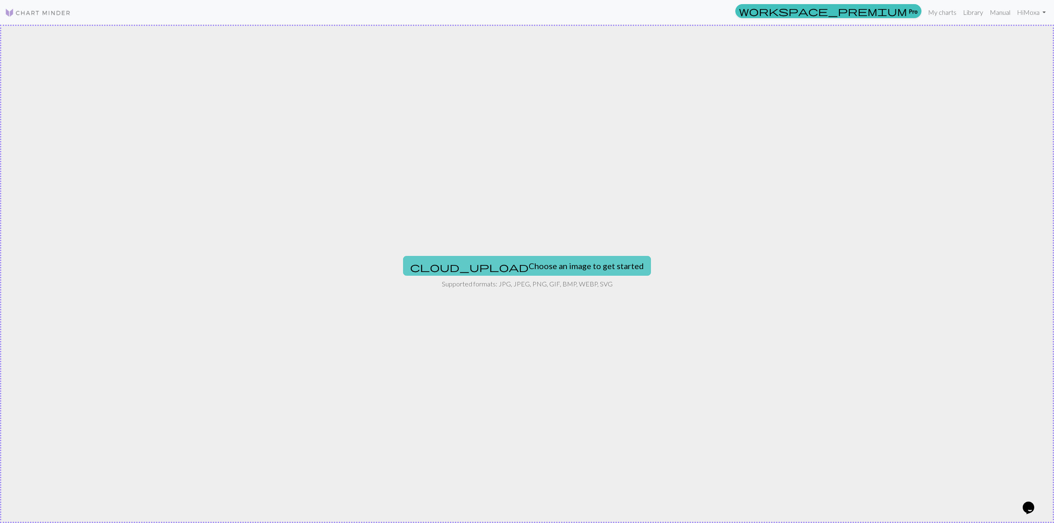
click at [563, 265] on button "cloud_upload Choose an image to get started" at bounding box center [527, 266] width 248 height 20
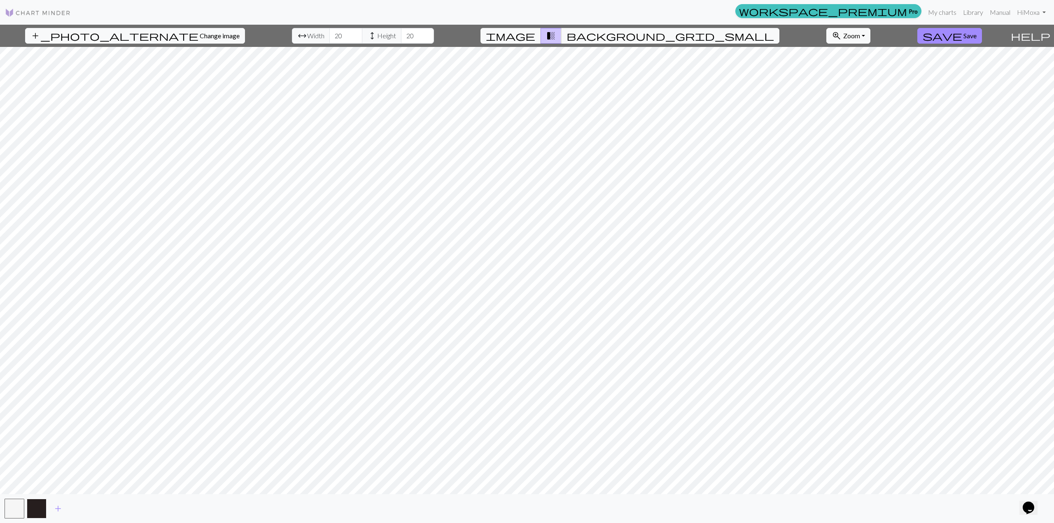
click at [34, 513] on button "button" at bounding box center [37, 509] width 20 height 20
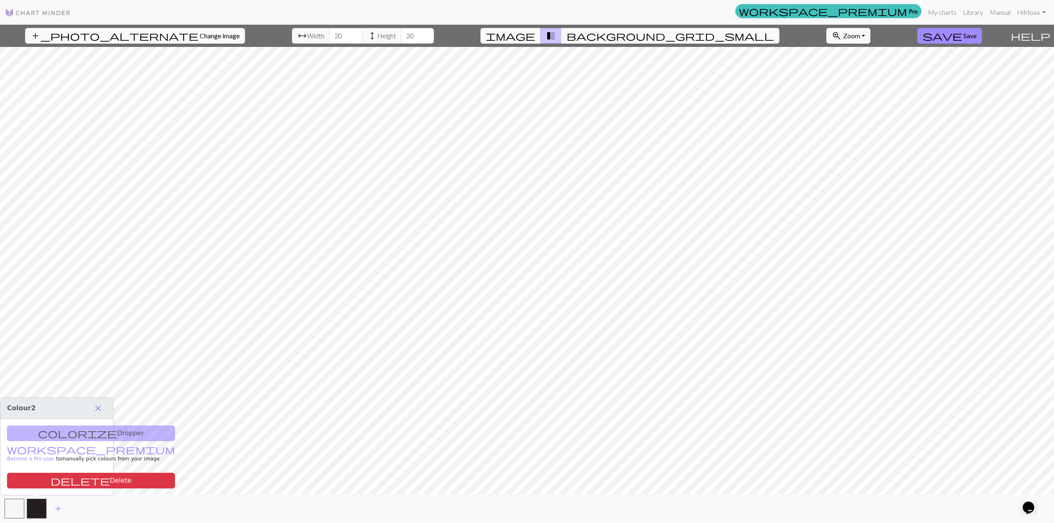
click at [101, 407] on span "close" at bounding box center [98, 409] width 10 height 12
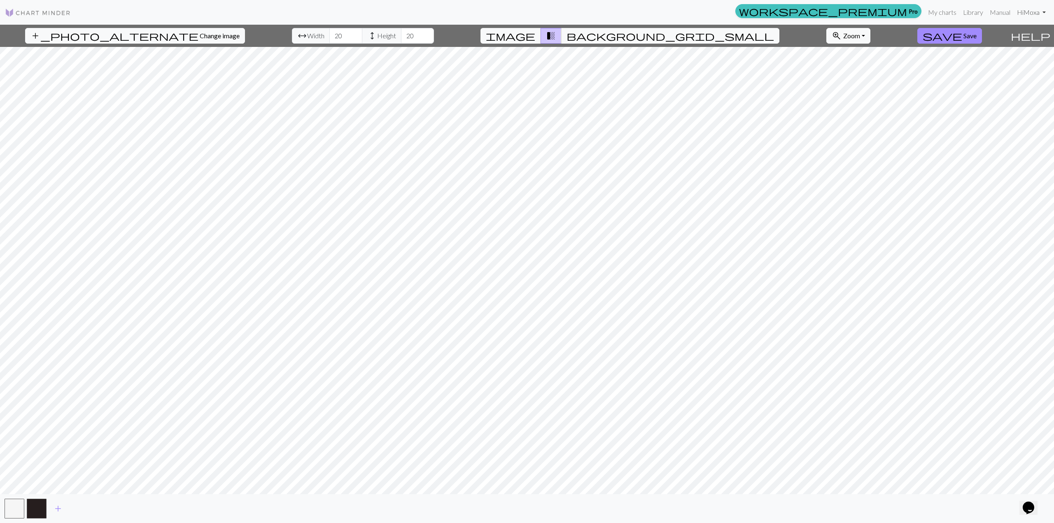
click at [1035, 13] on link "Hi Moxa" at bounding box center [1031, 12] width 35 height 16
click at [362, 30] on span "height Height" at bounding box center [382, 36] width 40 height 16
drag, startPoint x: 393, startPoint y: 33, endPoint x: 376, endPoint y: 34, distance: 16.5
click at [376, 34] on div "arrow_range Width 20 height Height 20" at bounding box center [363, 36] width 142 height 16
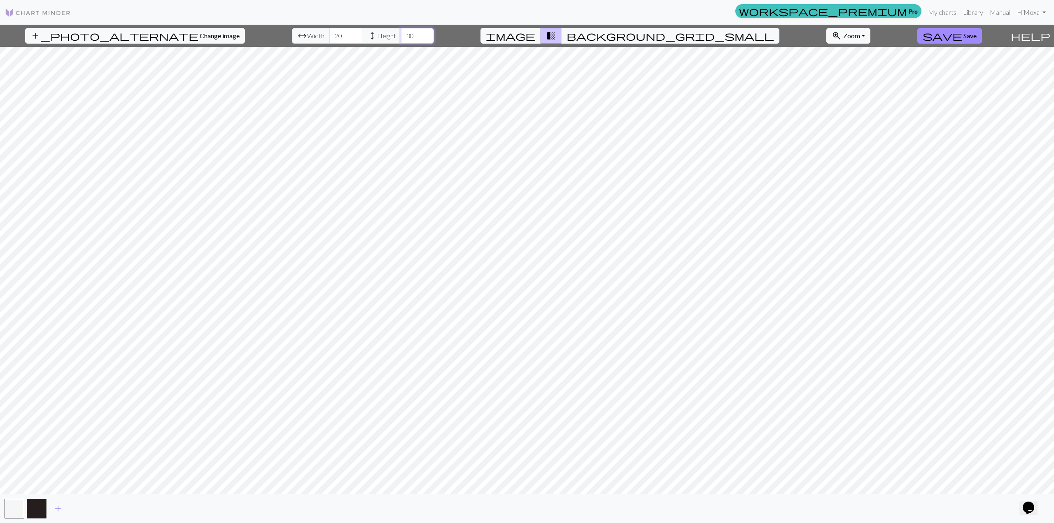
type input "30"
drag, startPoint x: 323, startPoint y: 41, endPoint x: 310, endPoint y: 42, distance: 12.4
click at [329, 42] on input "20" at bounding box center [345, 36] width 33 height 16
drag, startPoint x: 322, startPoint y: 37, endPoint x: 307, endPoint y: 38, distance: 14.9
click at [305, 38] on div "arrow_range Width 30 height Height 30" at bounding box center [363, 36] width 142 height 16
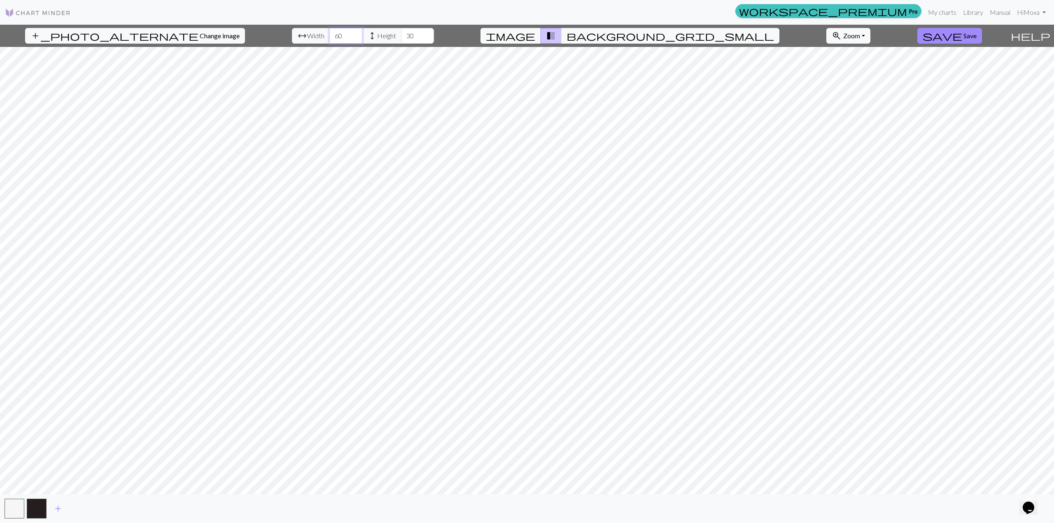
type input "60"
drag, startPoint x: 392, startPoint y: 34, endPoint x: 366, endPoint y: 38, distance: 26.7
click at [366, 38] on div "arrow_range Width 60 height Height 30" at bounding box center [363, 36] width 142 height 16
drag, startPoint x: 395, startPoint y: 34, endPoint x: 377, endPoint y: 35, distance: 18.5
click at [377, 35] on div "arrow_range Width 60 height Height 60" at bounding box center [363, 36] width 142 height 16
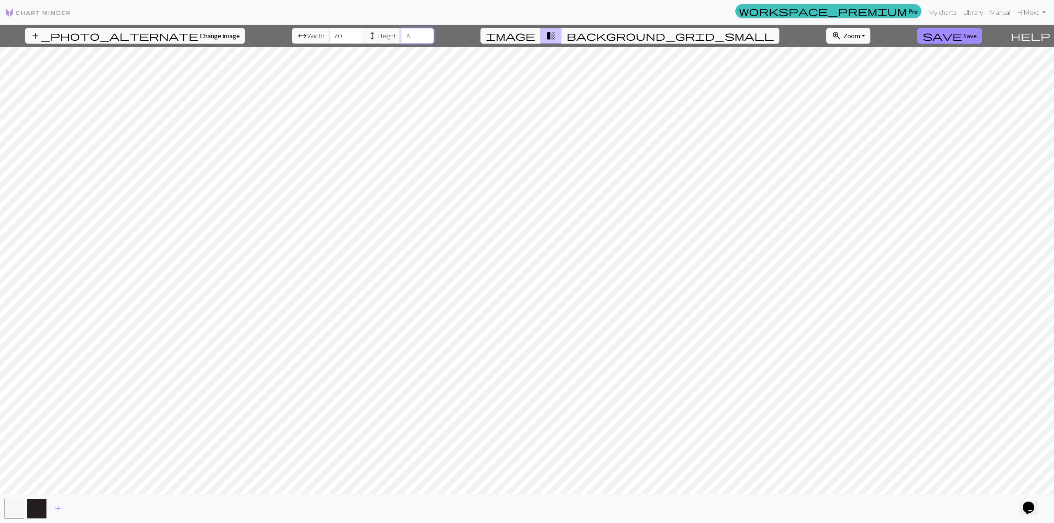
type input "60"
drag, startPoint x: 323, startPoint y: 35, endPoint x: 291, endPoint y: 35, distance: 31.7
click at [292, 35] on div "arrow_range Width 60 height Height 60" at bounding box center [363, 36] width 142 height 16
type input "60"
click at [786, 46] on div "add_photo_alternate Change image arrow_range Width 60 height Height 60 image tr…" at bounding box center [503, 36] width 1007 height 22
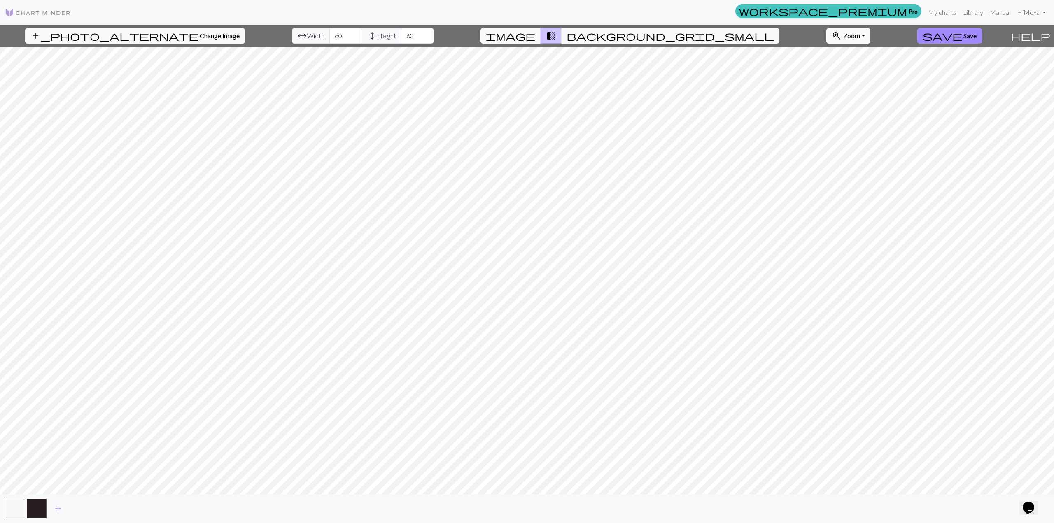
click at [826, 36] on button "zoom_in Zoom Zoom" at bounding box center [848, 36] width 44 height 16
click at [827, 53] on button "Fit all" at bounding box center [859, 53] width 65 height 13
click at [826, 28] on button "zoom_in Zoom Zoom" at bounding box center [848, 36] width 44 height 16
click at [827, 70] on button "Fit width" at bounding box center [859, 67] width 65 height 13
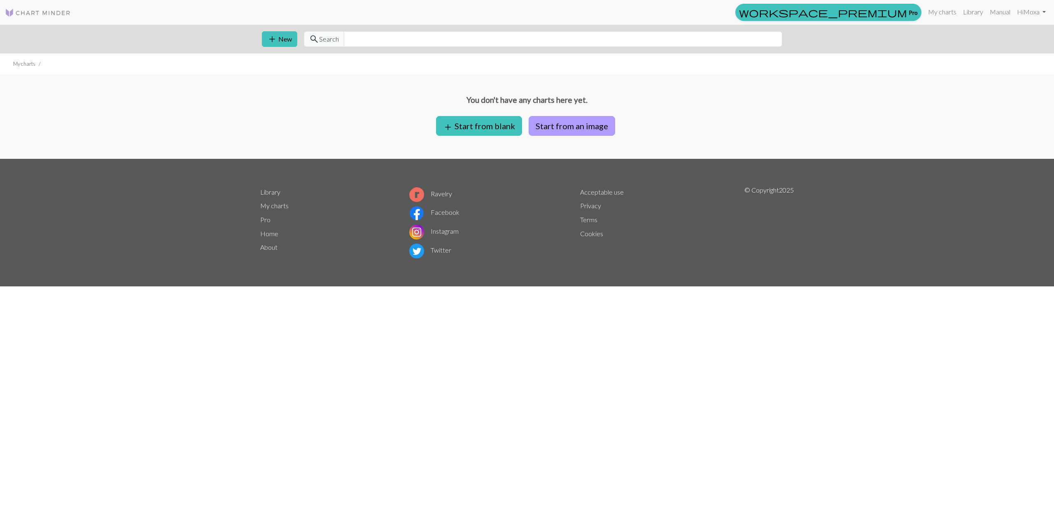
click at [597, 128] on button "Start from an image" at bounding box center [572, 126] width 86 height 20
click at [1044, 9] on link "Hi Moxa" at bounding box center [1031, 12] width 35 height 16
click at [445, 124] on span "add" at bounding box center [448, 127] width 10 height 12
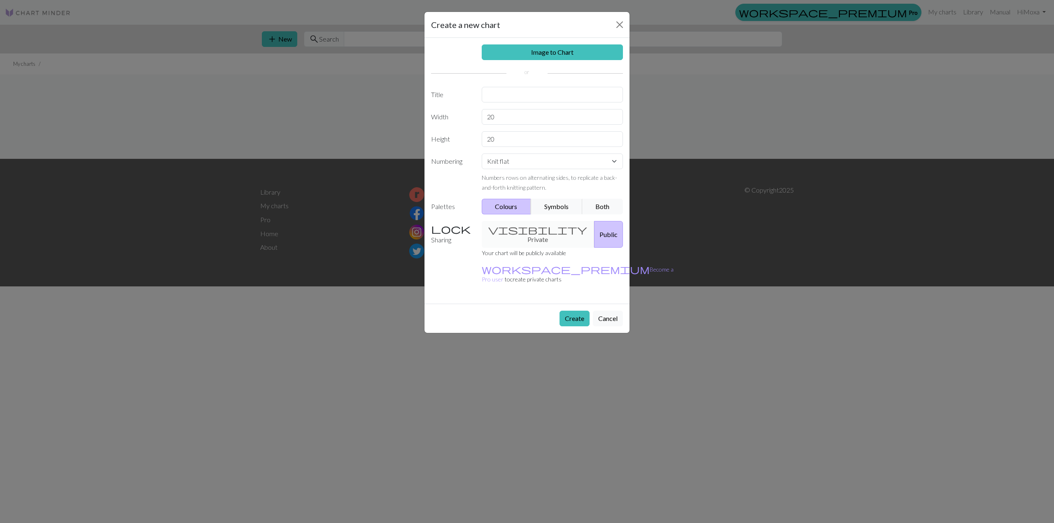
click at [535, 228] on div "visibility Private Public" at bounding box center [553, 234] width 152 height 27
click at [503, 236] on div "visibility Private Public" at bounding box center [553, 234] width 152 height 27
click at [537, 49] on link "Image to Chart" at bounding box center [553, 52] width 142 height 16
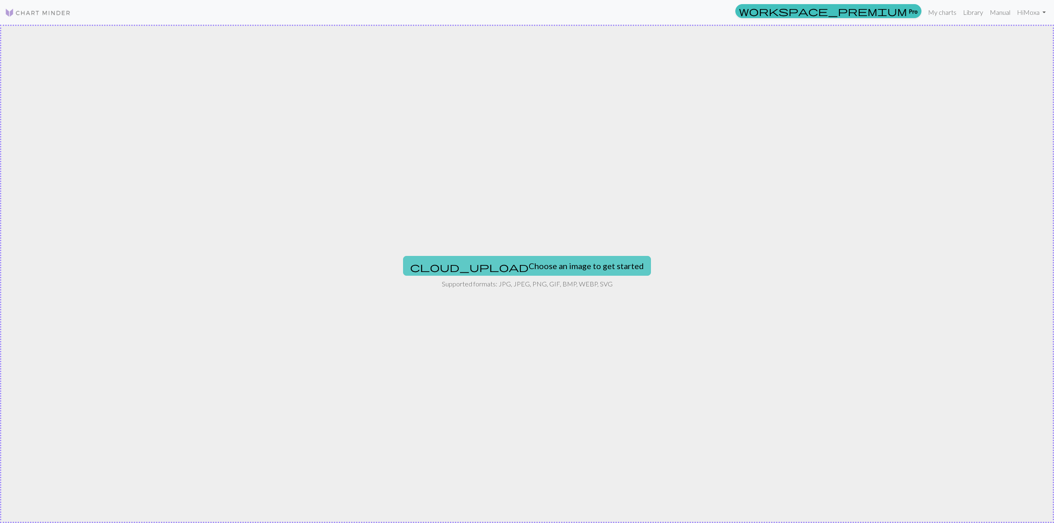
click at [532, 263] on button "cloud_upload Choose an image to get started" at bounding box center [527, 266] width 248 height 20
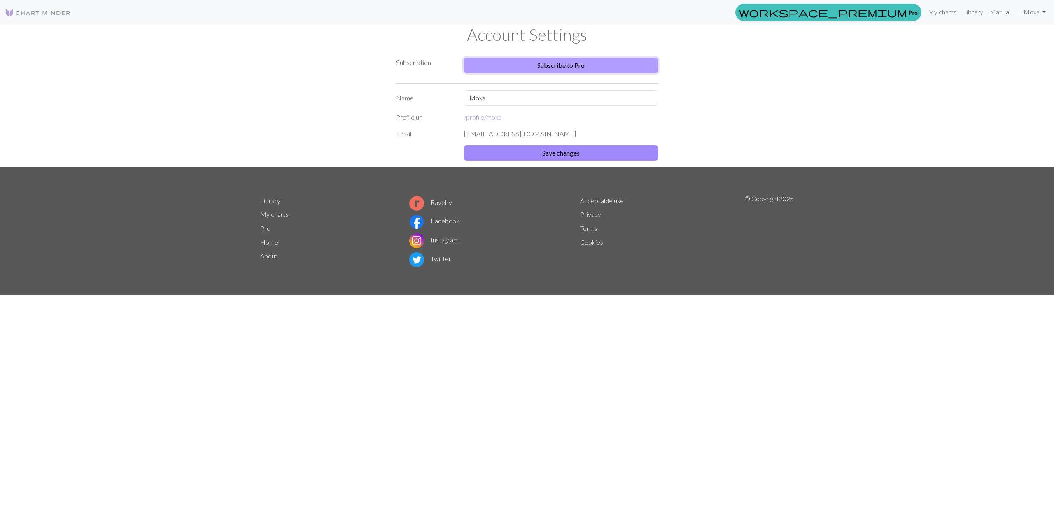
click at [556, 65] on link "Subscribe to Pro" at bounding box center [561, 66] width 194 height 16
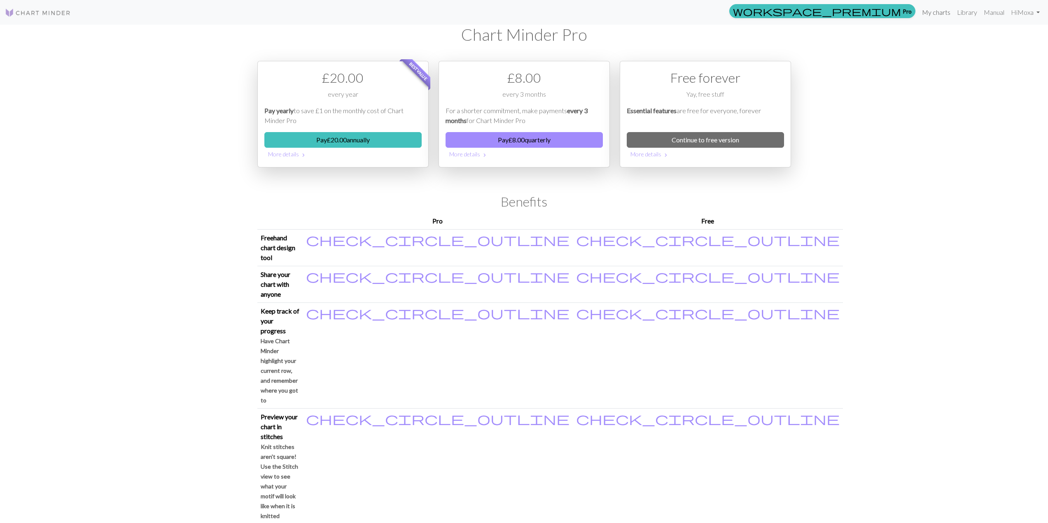
click at [942, 9] on link "My charts" at bounding box center [936, 12] width 35 height 16
click at [933, 15] on link "My charts" at bounding box center [936, 12] width 35 height 16
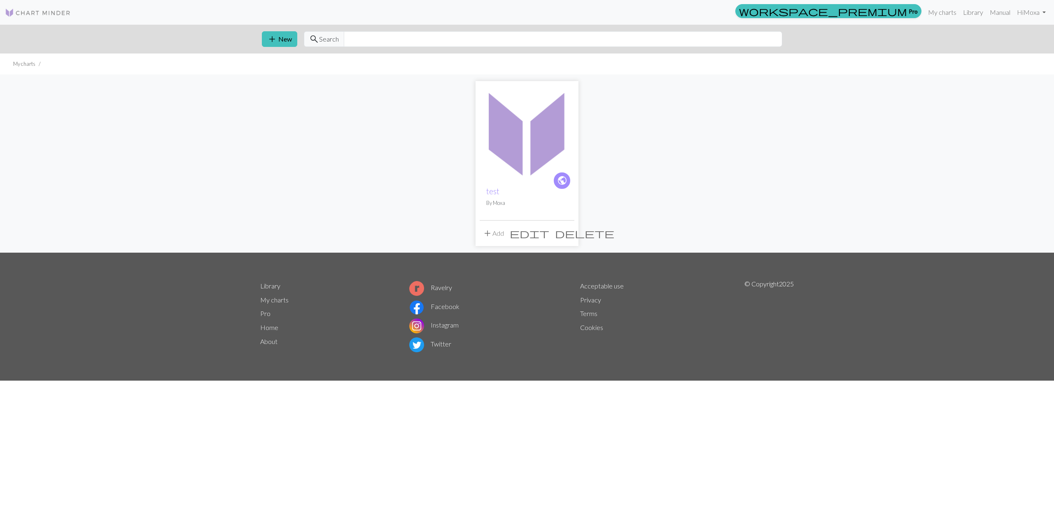
click at [567, 235] on span "delete" at bounding box center [584, 234] width 59 height 12
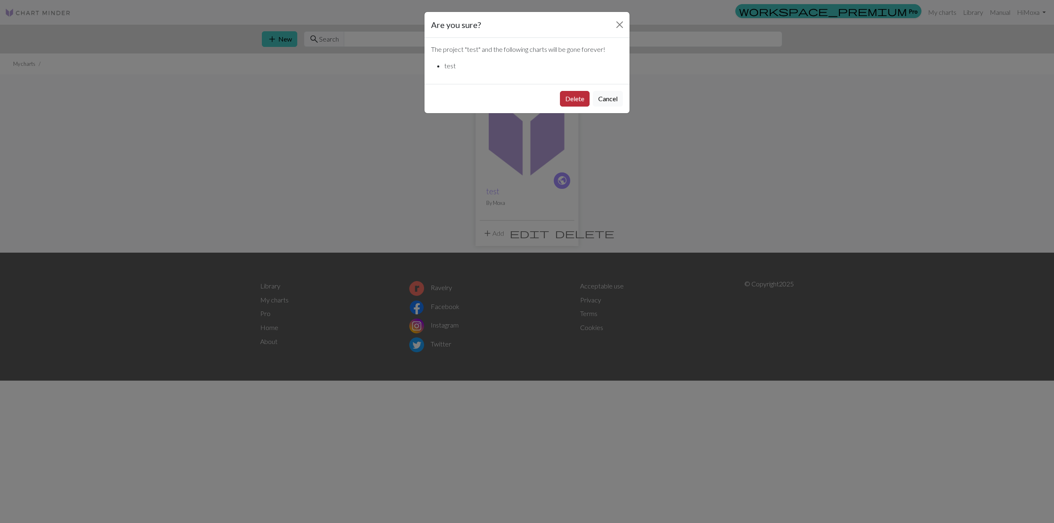
click at [577, 100] on button "Delete" at bounding box center [575, 99] width 30 height 16
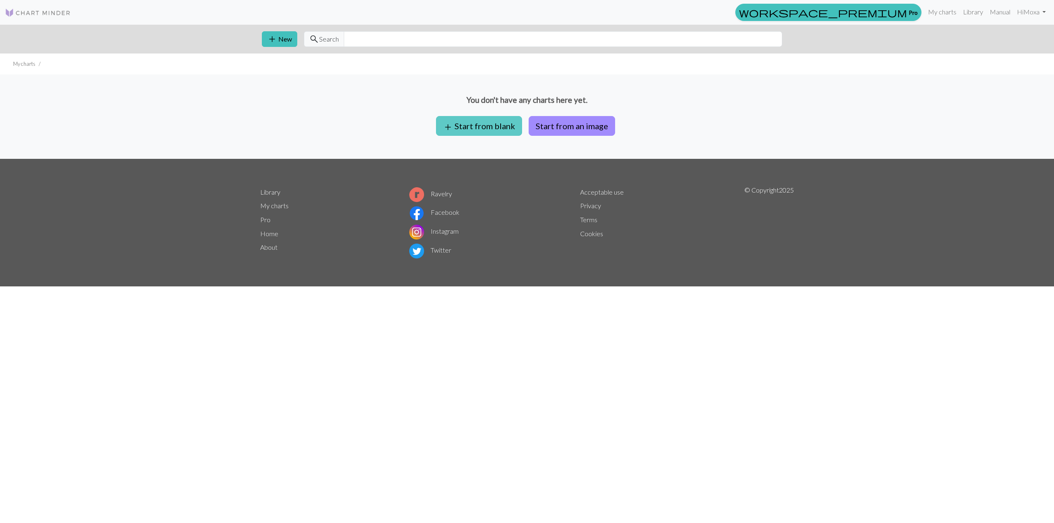
click at [484, 129] on button "add Start from blank" at bounding box center [479, 126] width 86 height 20
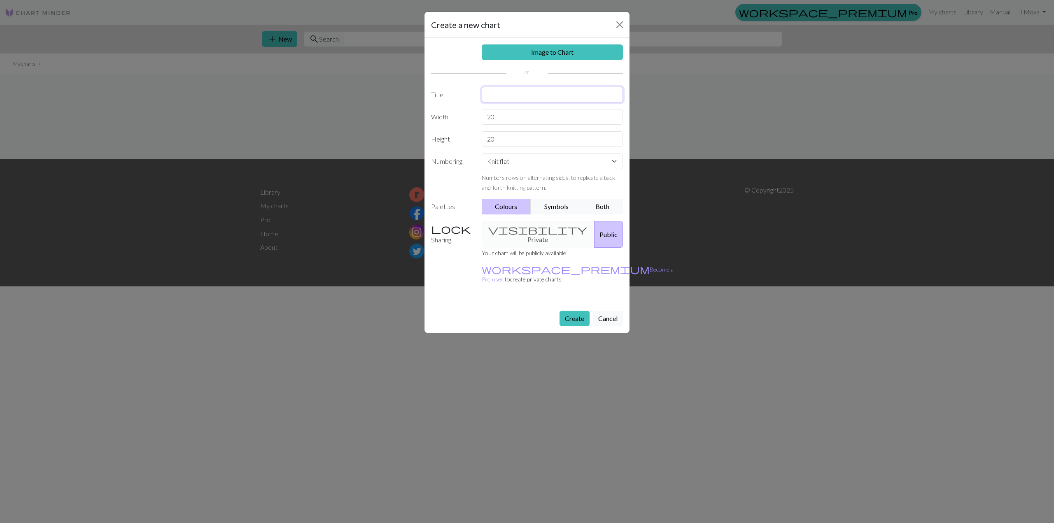
click at [508, 95] on input "text" at bounding box center [553, 95] width 142 height 16
click at [510, 113] on div "Image to Chart Title Width 20 Height 20 Numbering Knit flat Knit in the round L…" at bounding box center [526, 171] width 205 height 266
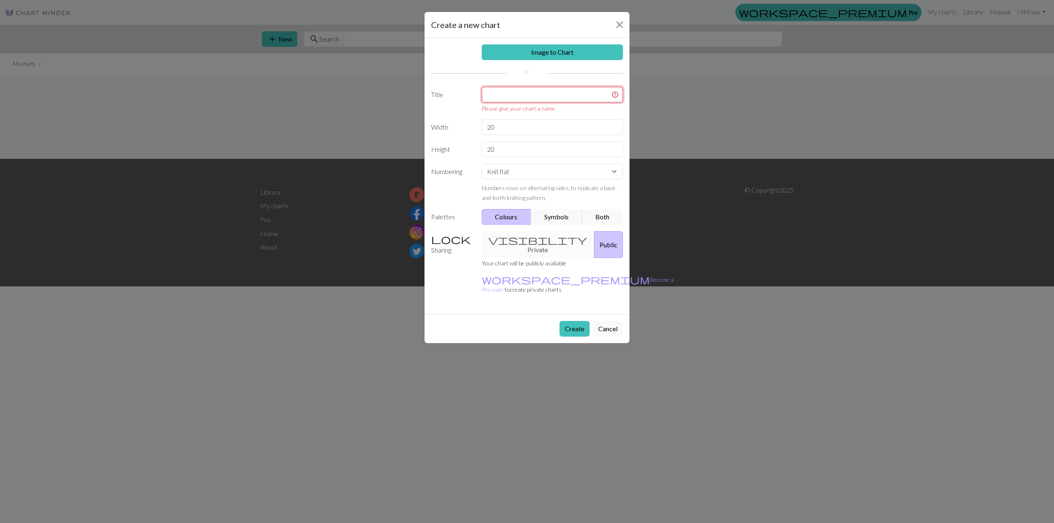
click at [525, 90] on input "text" at bounding box center [553, 95] width 142 height 16
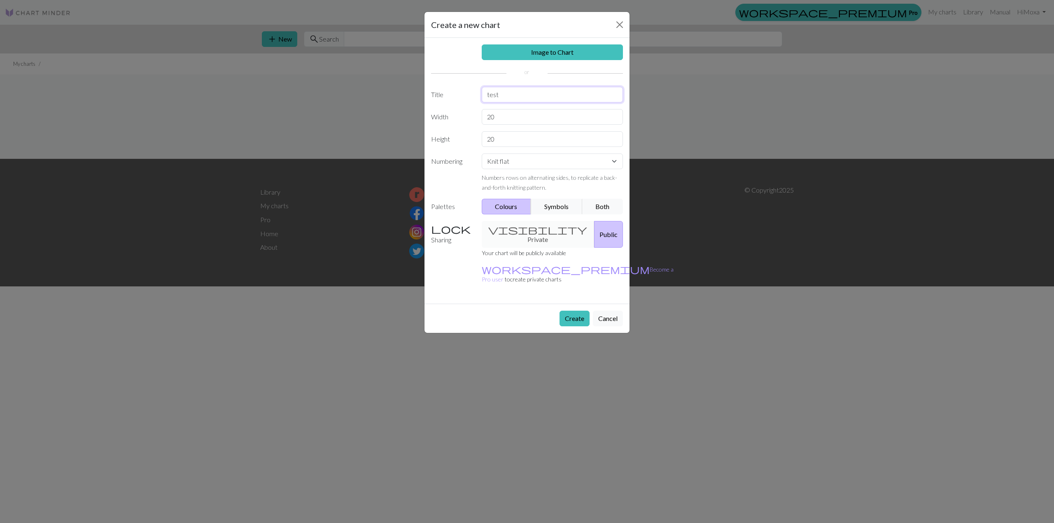
type input "test"
click at [506, 109] on div "Image to Chart Title test Width 20 Height 20 Numbering Knit flat Knit in the ro…" at bounding box center [526, 171] width 205 height 266
drag, startPoint x: 505, startPoint y: 113, endPoint x: 431, endPoint y: 116, distance: 73.8
click at [431, 116] on div "Width 20" at bounding box center [527, 117] width 202 height 16
type input "70"
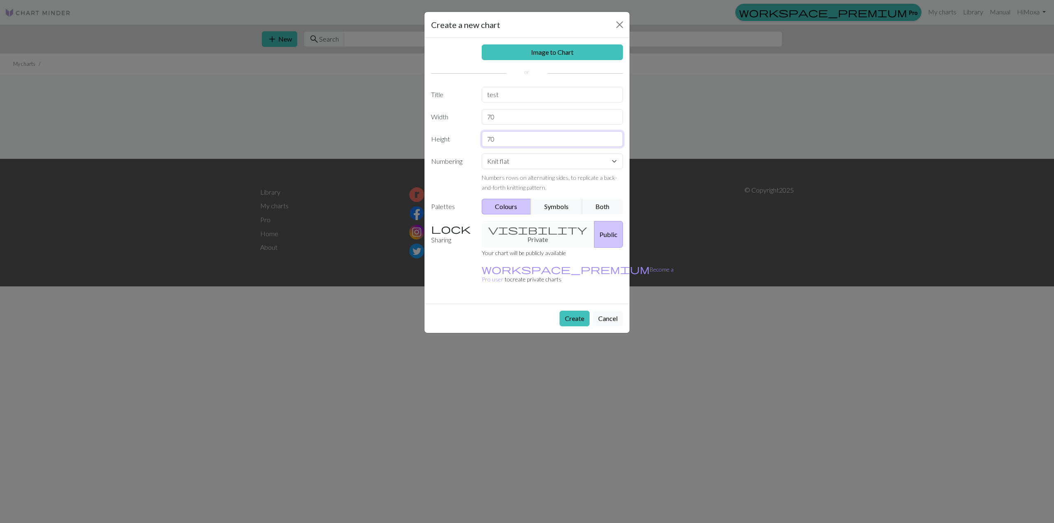
type input "70"
click at [534, 163] on select "Knit flat Knit in the round Lace knitting Cross stitch" at bounding box center [553, 162] width 142 height 16
drag, startPoint x: 548, startPoint y: 163, endPoint x: 555, endPoint y: 161, distance: 7.2
click at [549, 163] on select "Knit flat Knit in the round Lace knitting Cross stitch" at bounding box center [553, 162] width 142 height 16
click at [571, 311] on button "Create" at bounding box center [575, 319] width 30 height 16
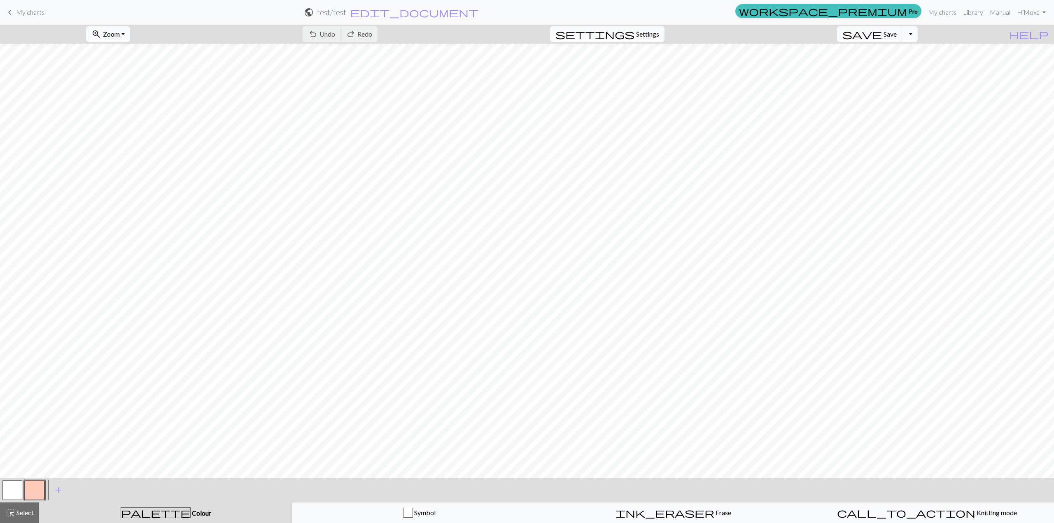
click at [654, 31] on span "Settings" at bounding box center [647, 34] width 23 height 10
select select "aran"
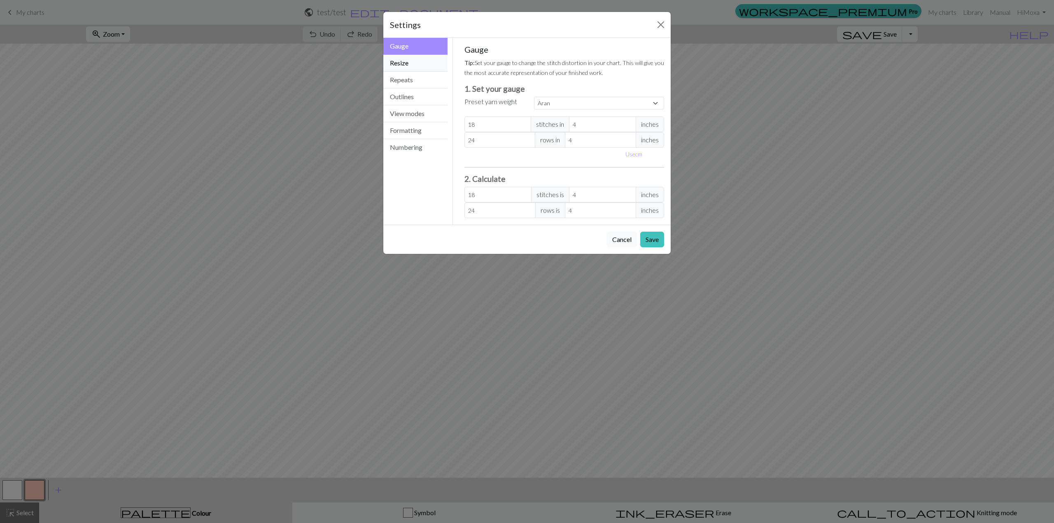
click at [439, 59] on button "Resize" at bounding box center [415, 63] width 64 height 17
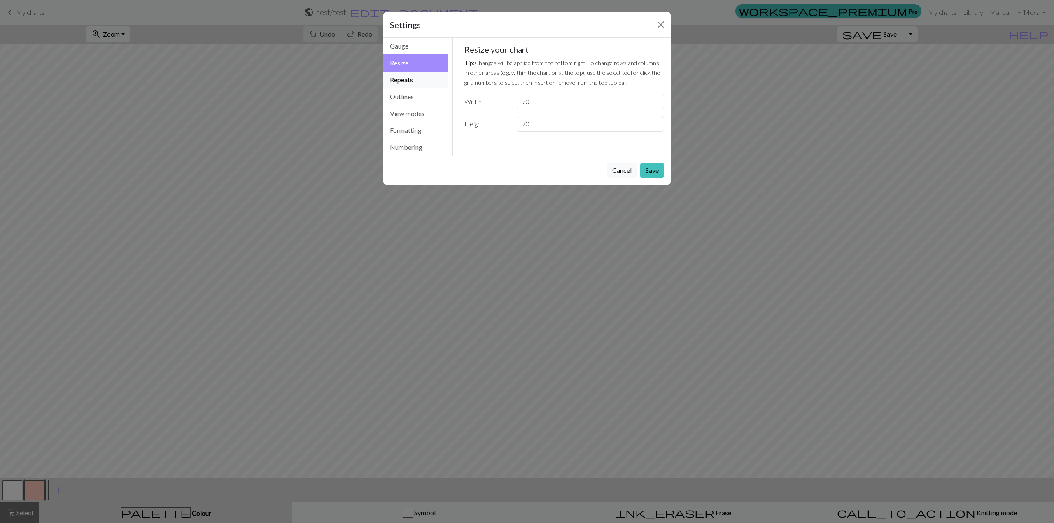
click at [426, 76] on button "Repeats" at bounding box center [415, 80] width 64 height 17
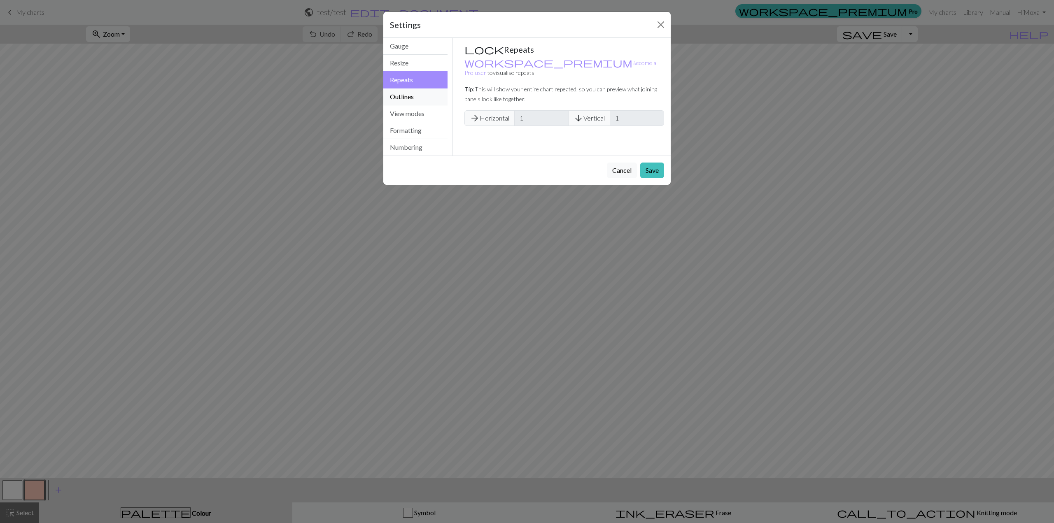
click at [421, 94] on button "Outlines" at bounding box center [415, 97] width 64 height 17
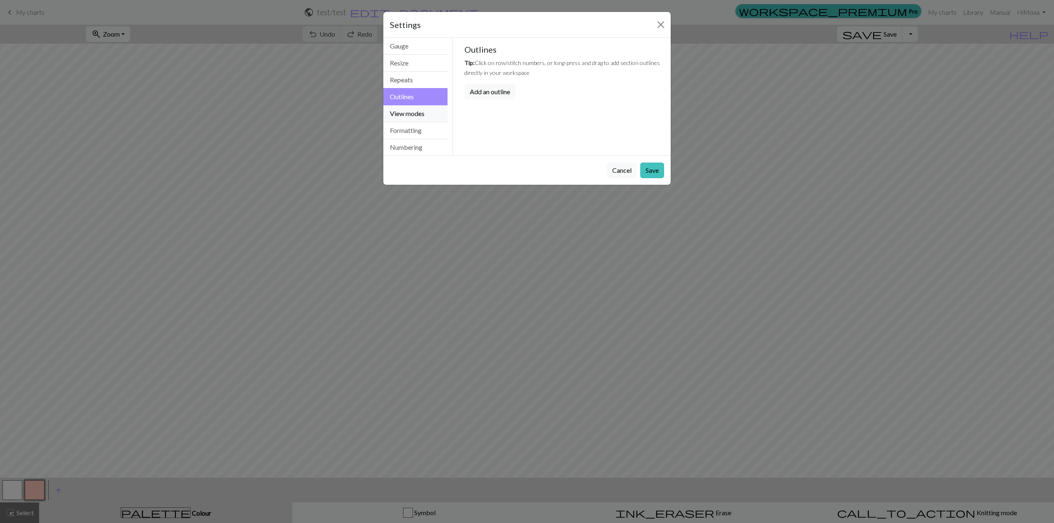
click at [418, 111] on button "View modes" at bounding box center [415, 113] width 64 height 17
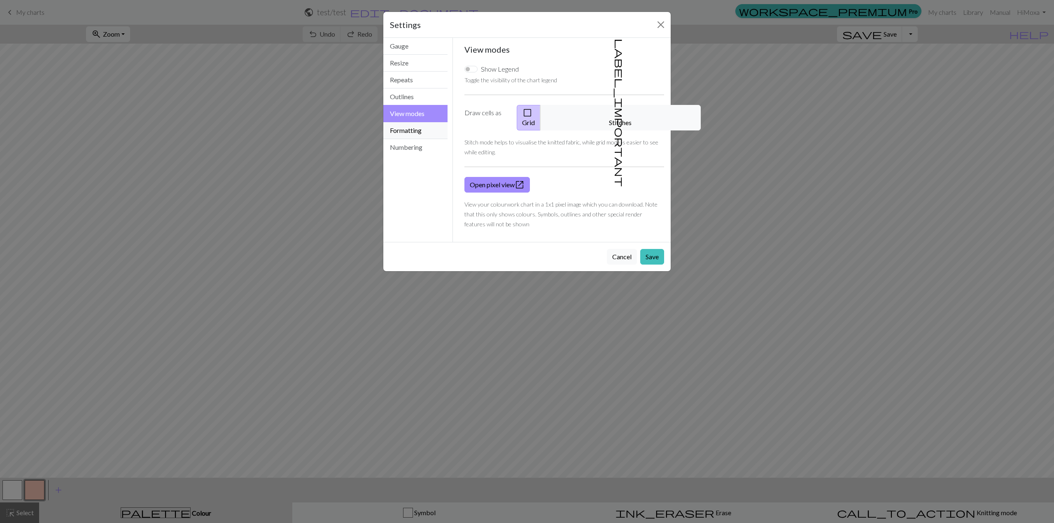
click at [427, 131] on button "Formatting" at bounding box center [415, 130] width 64 height 17
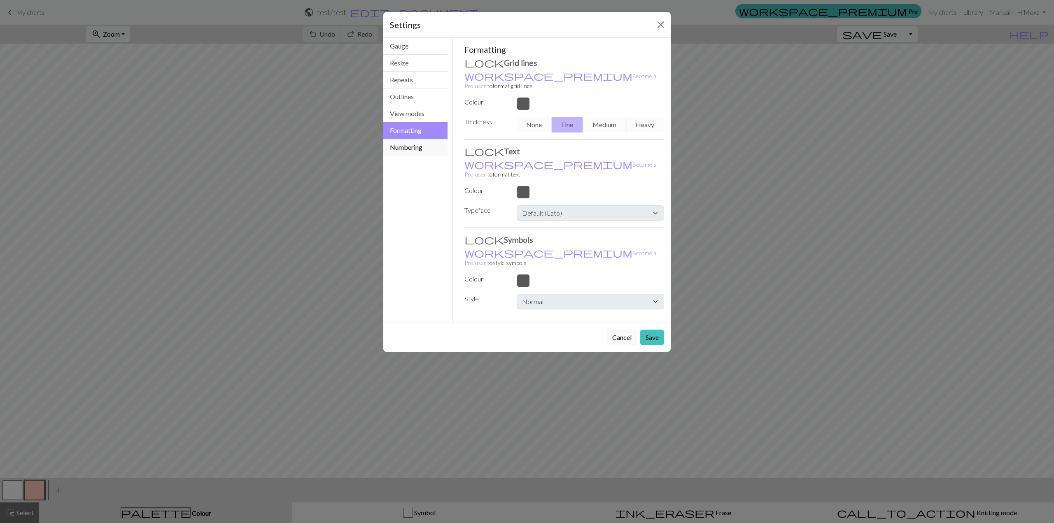
click at [411, 149] on button "Numbering" at bounding box center [415, 147] width 64 height 16
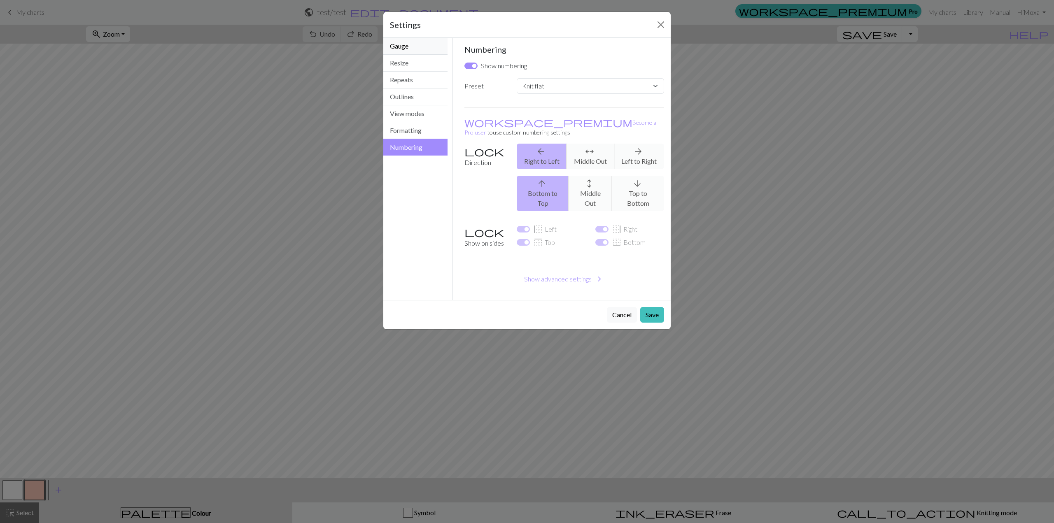
click at [409, 48] on button "Gauge" at bounding box center [415, 46] width 64 height 17
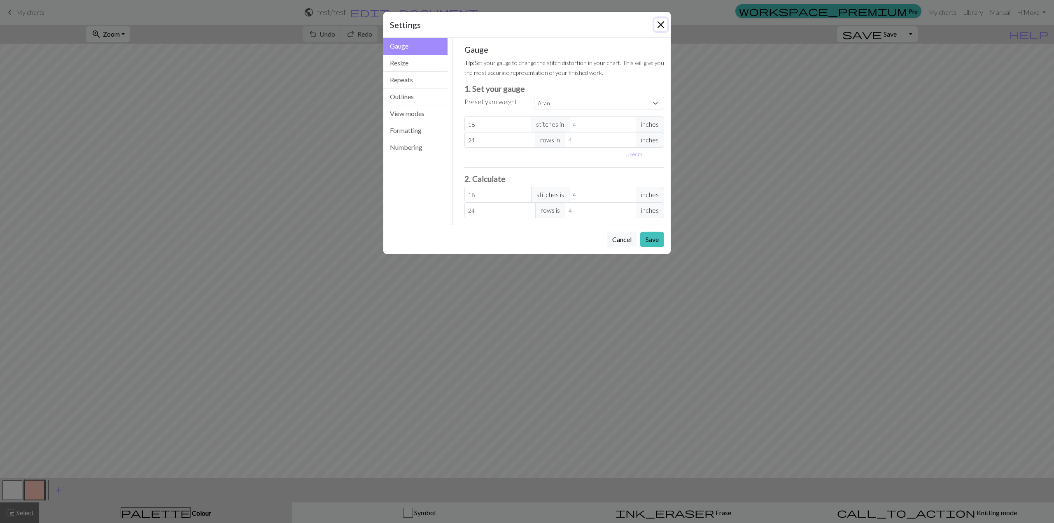
click at [663, 23] on button "Close" at bounding box center [660, 24] width 13 height 13
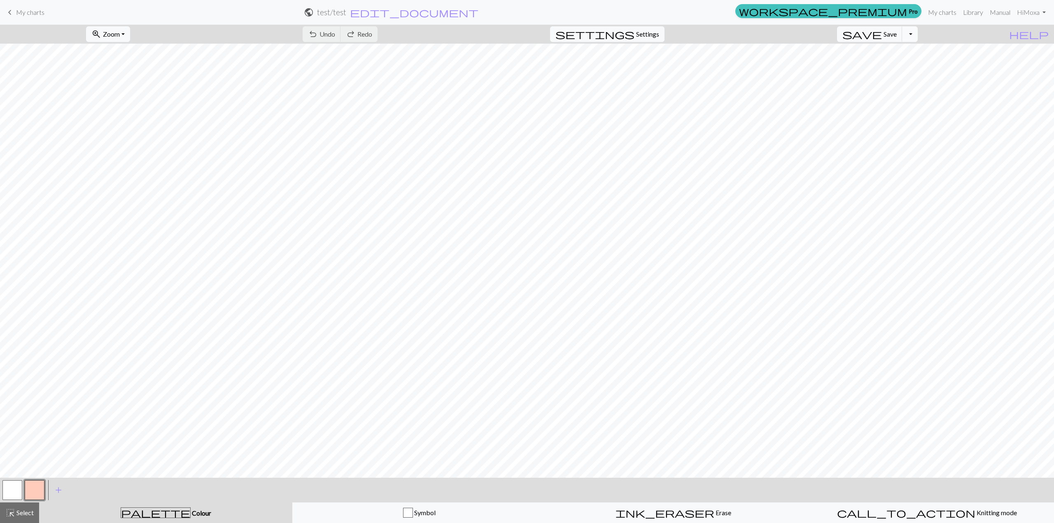
click at [918, 35] on button "Toggle Dropdown" at bounding box center [910, 34] width 16 height 16
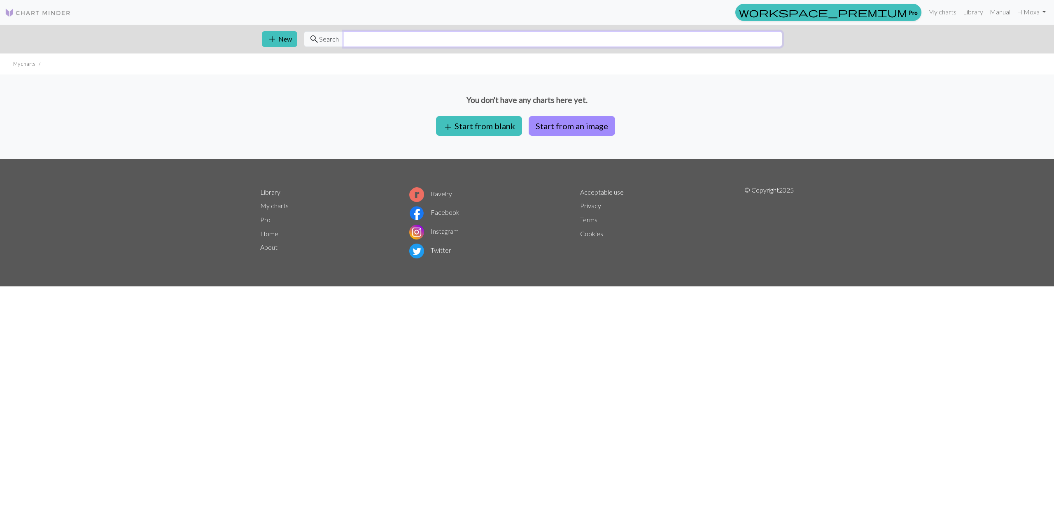
click at [370, 45] on input "text" at bounding box center [563, 39] width 438 height 16
type input "Ateez"
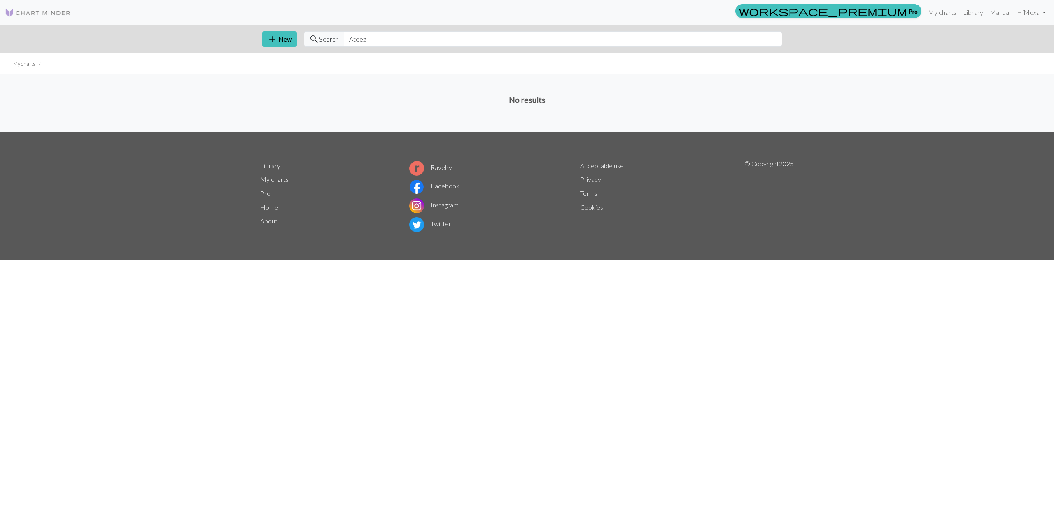
click at [42, 11] on img at bounding box center [38, 13] width 66 height 10
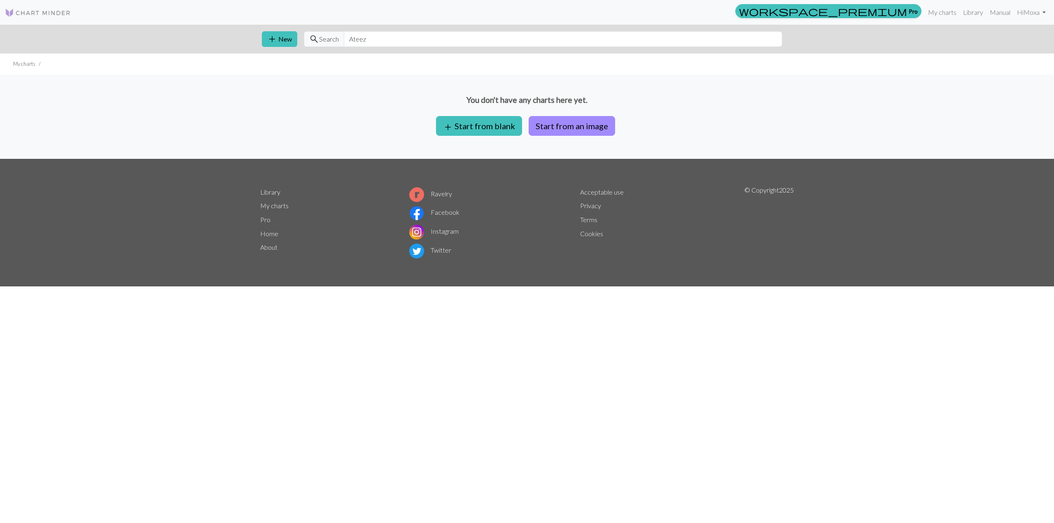
click at [42, 11] on img at bounding box center [38, 13] width 66 height 10
click at [266, 233] on link "Home" at bounding box center [269, 234] width 18 height 8
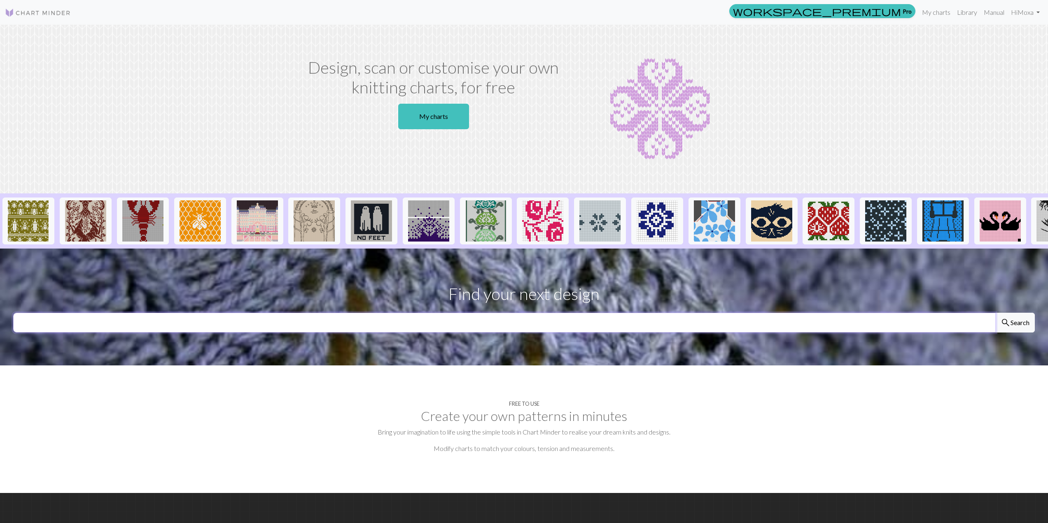
click at [513, 323] on input "text" at bounding box center [504, 323] width 982 height 20
type input "ATEEZ*"
click at [995, 313] on button "search Search" at bounding box center [1015, 323] width 40 height 20
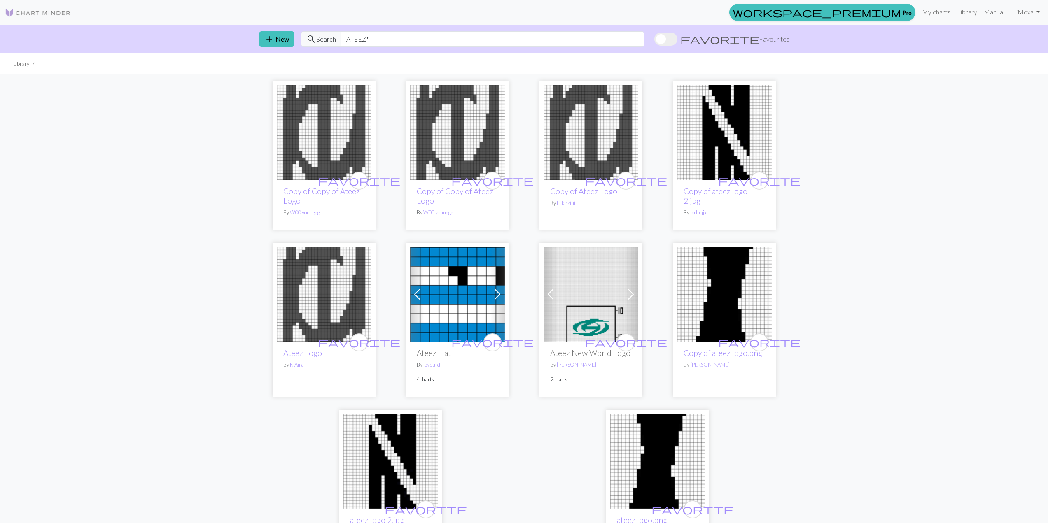
click at [421, 31] on div "add New search Search ATEEZ* favorite Favourites" at bounding box center [523, 39] width 543 height 29
click at [419, 36] on input "ATEEZ*" at bounding box center [492, 39] width 303 height 16
type input "ATEEZ"
click at [880, 136] on div "favorite Copy of Copy of Ateez Logo By W00.younggg favorite Copy of Copy of Ate…" at bounding box center [524, 315] width 1048 height 481
click at [858, 166] on div "favorite Copy of Copy of Ateez Logo By W00.younggg favorite Copy of Copy of Ate…" at bounding box center [524, 315] width 1048 height 481
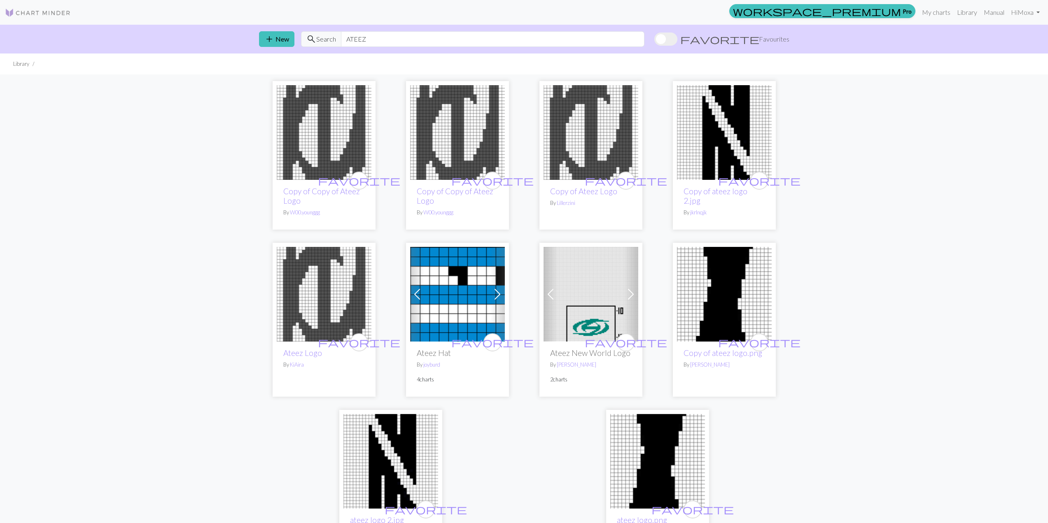
click at [863, 151] on div "favorite Copy of Copy of Ateez Logo By W00.younggg favorite Copy of Copy of Ate…" at bounding box center [524, 315] width 1048 height 481
click at [918, 214] on div "favorite Copy of Copy of Ateez Logo By W00.younggg favorite Copy of Copy of Ate…" at bounding box center [524, 315] width 1048 height 481
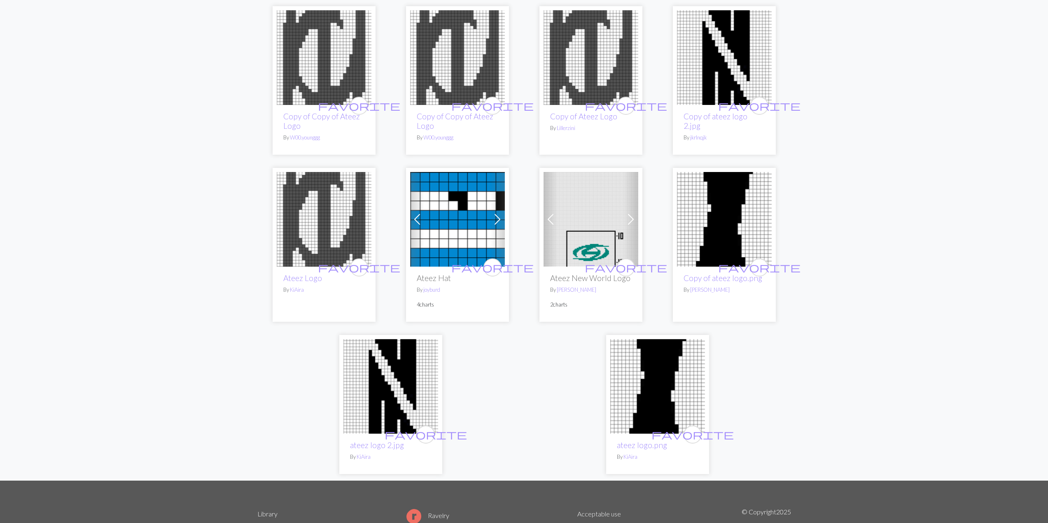
scroll to position [82, 0]
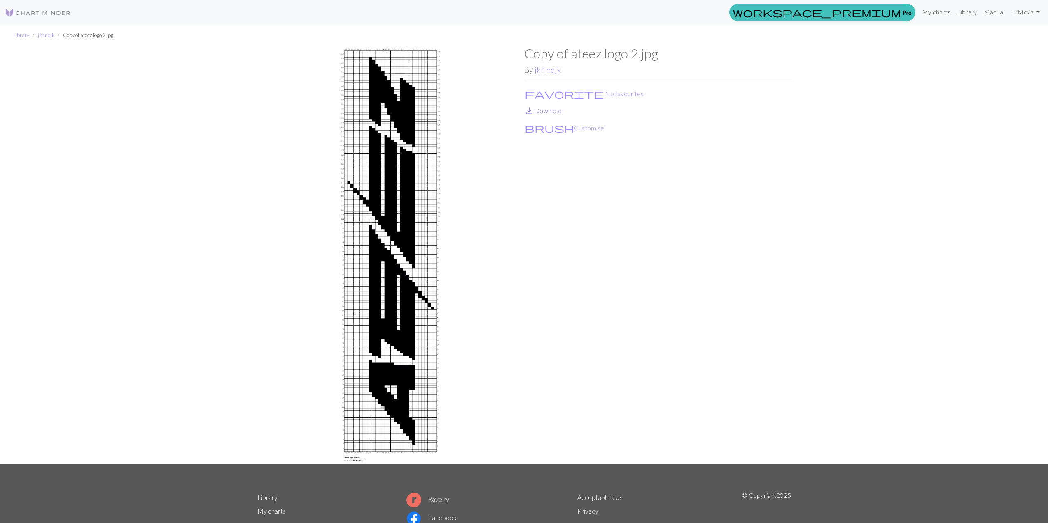
click at [558, 112] on link "save_alt Download" at bounding box center [543, 111] width 39 height 8
click at [781, 166] on div "Copy of ateez logo 2.jpg By jkrlnqjk favorite No favourites save_alt Download b…" at bounding box center [657, 255] width 267 height 419
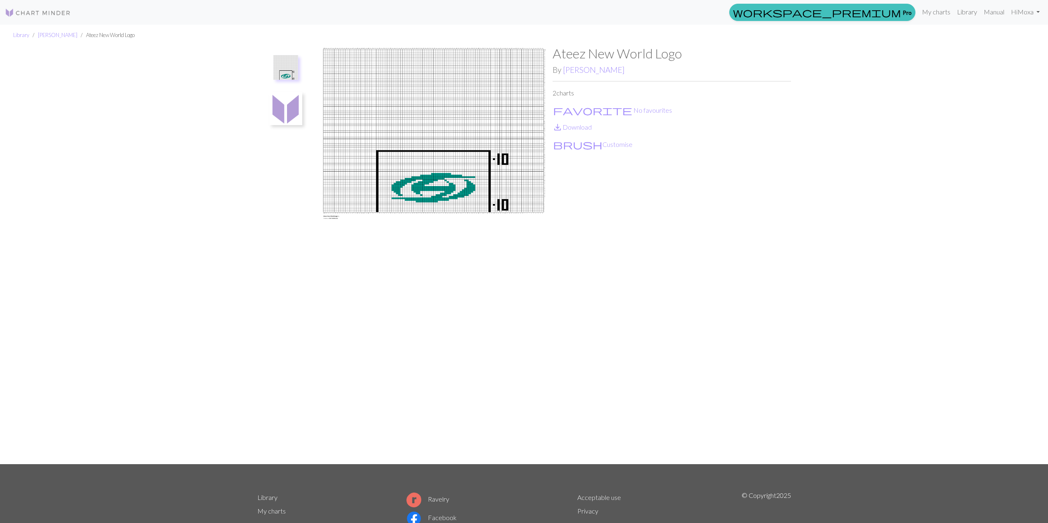
click at [287, 108] on img at bounding box center [285, 108] width 33 height 33
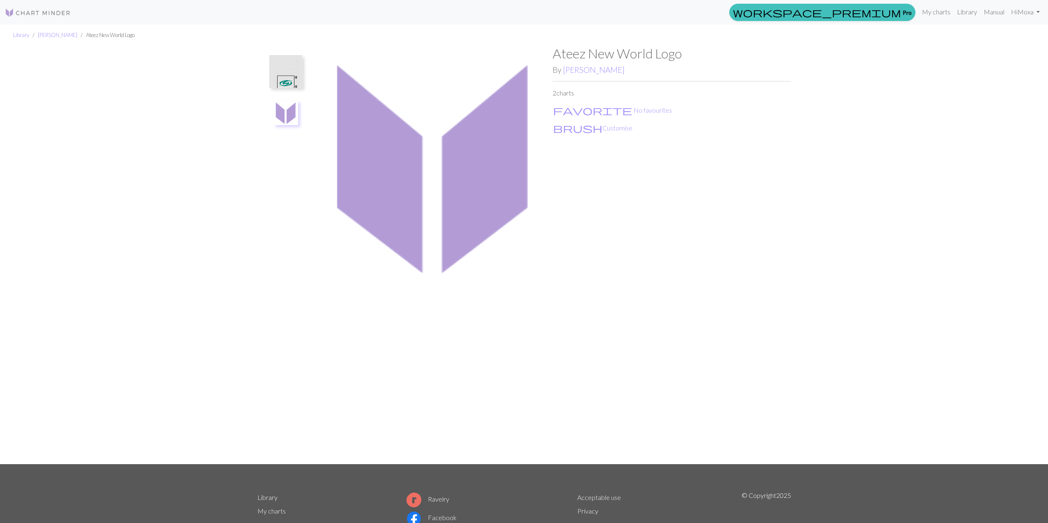
click at [286, 70] on img at bounding box center [285, 71] width 33 height 33
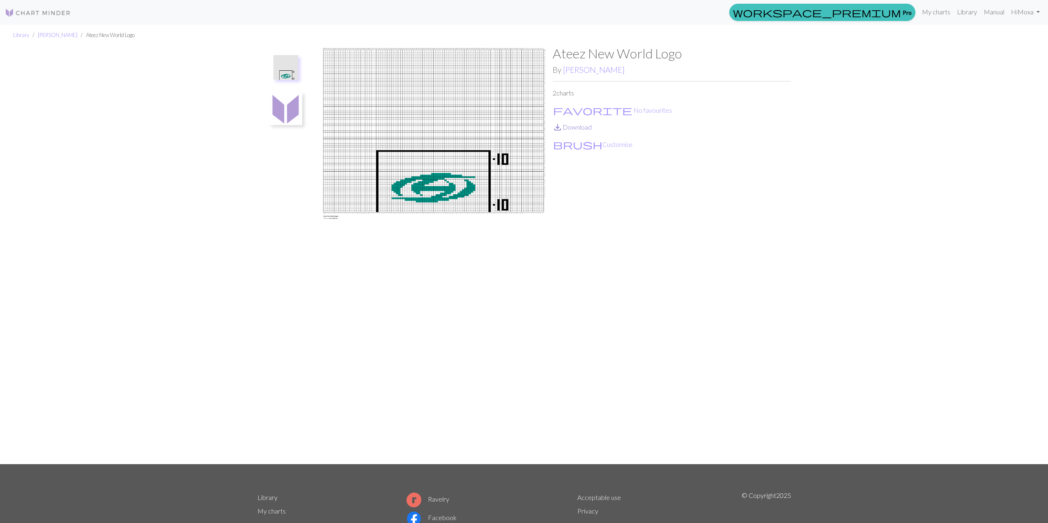
click at [572, 126] on link "save_alt Download" at bounding box center [572, 127] width 39 height 8
